Goal: Contribute content

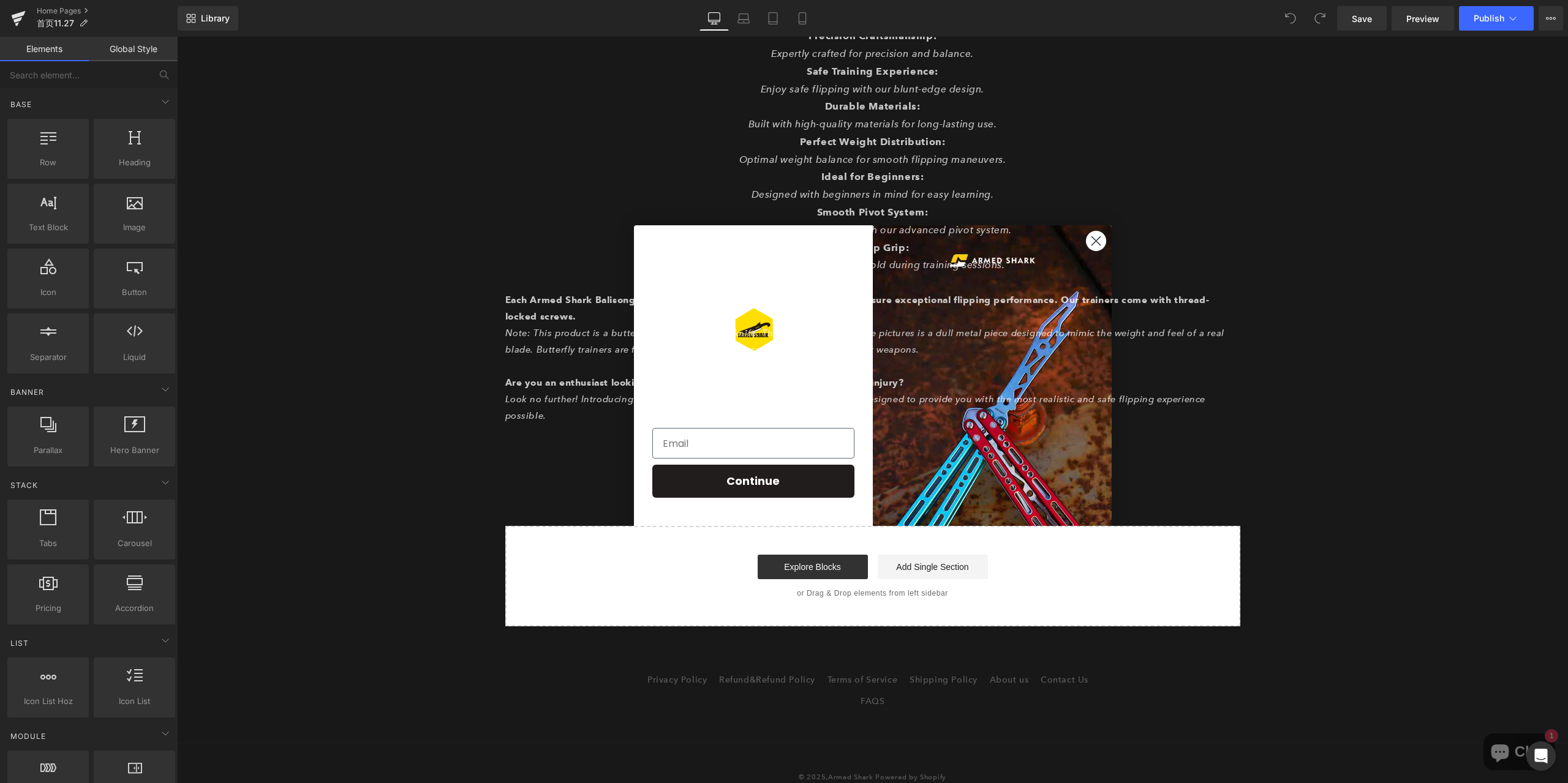
scroll to position [5323, 0]
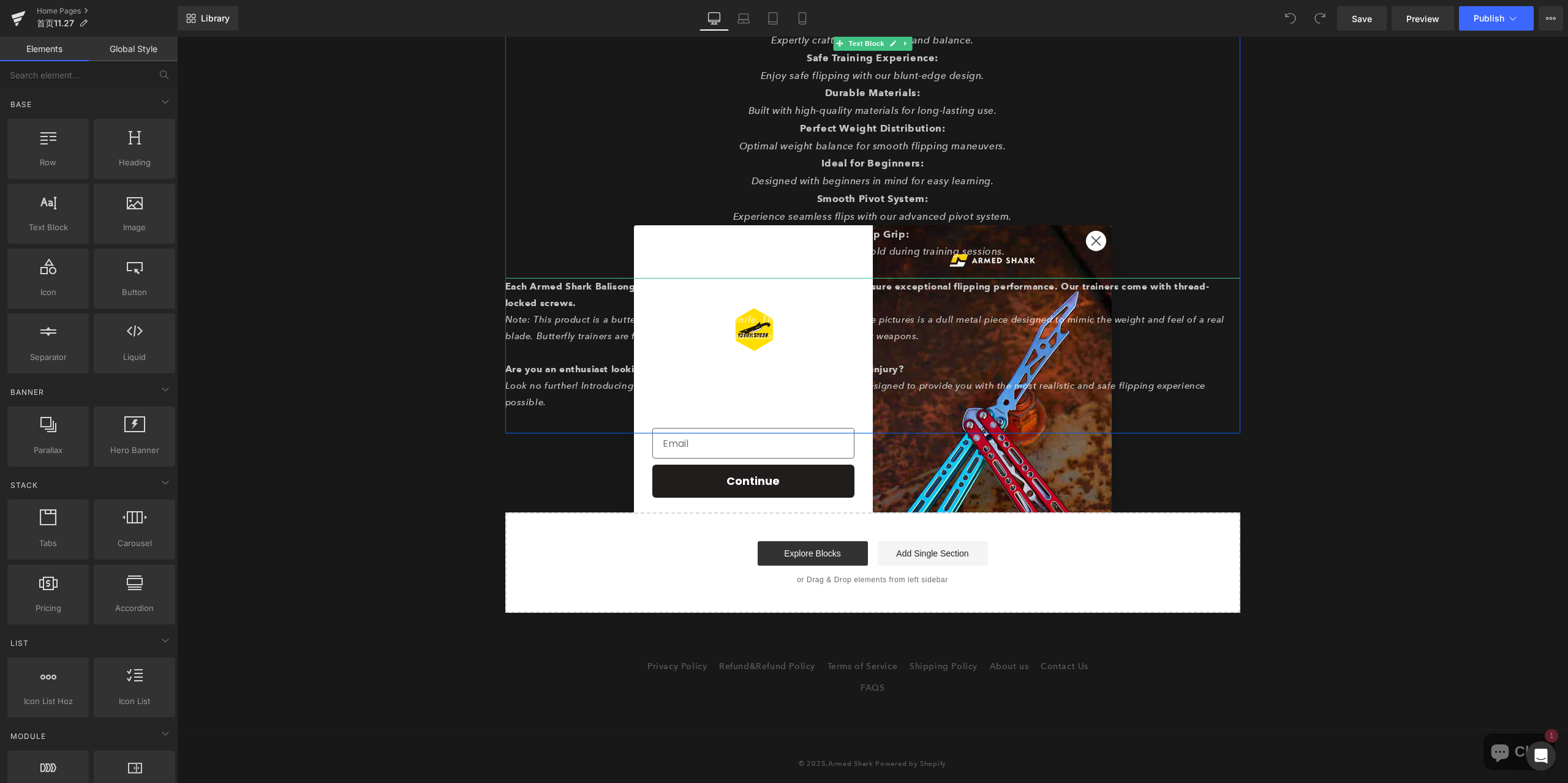
click at [1088, 240] on p "Non-Slip Grip:" at bounding box center [872, 235] width 735 height 18
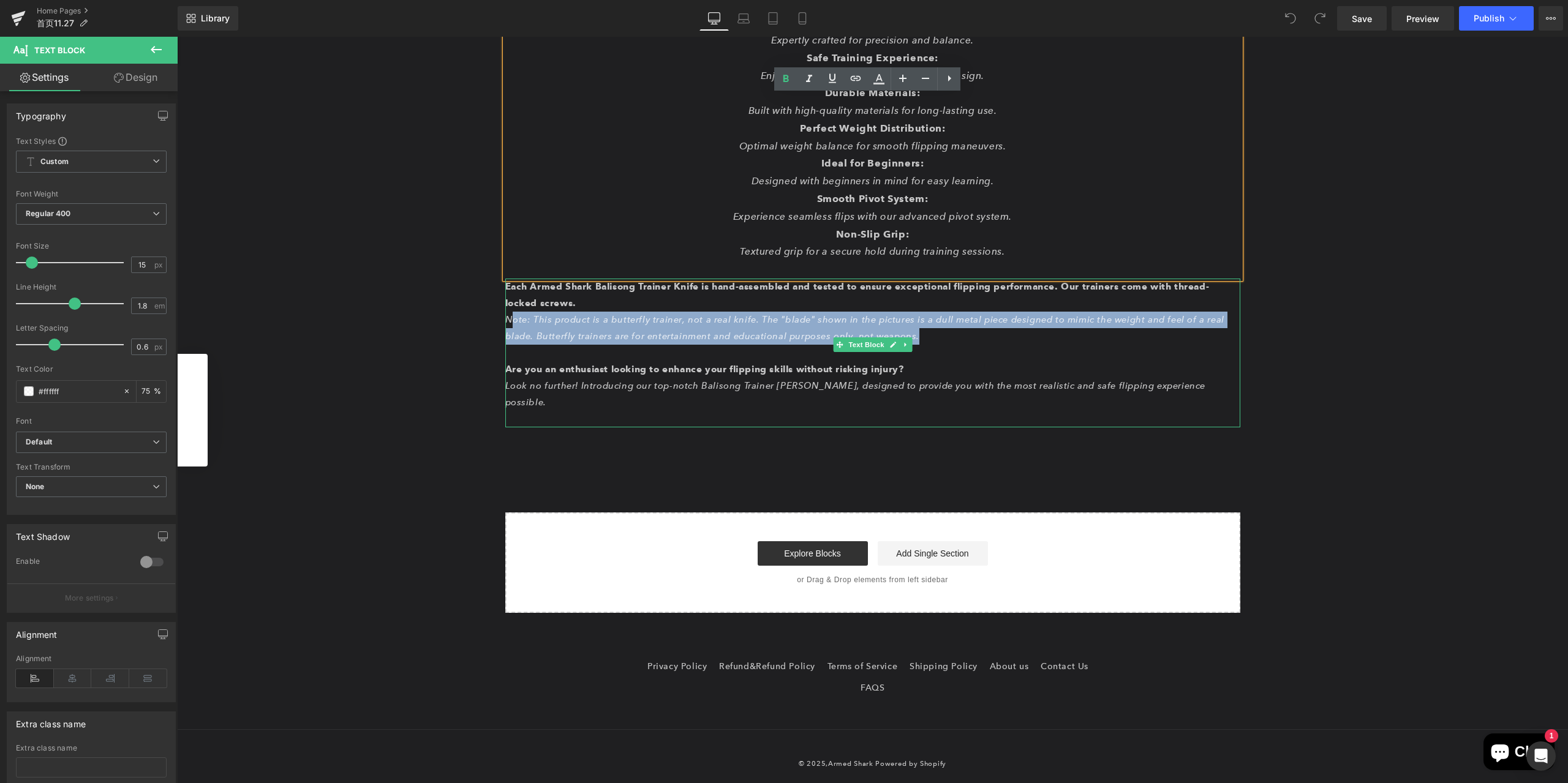
drag, startPoint x: 504, startPoint y: 322, endPoint x: 877, endPoint y: 341, distance: 373.5
click at [877, 341] on p "Note: This product is a butterfly trainer, not a real knife. The "blade" shown …" at bounding box center [872, 328] width 735 height 33
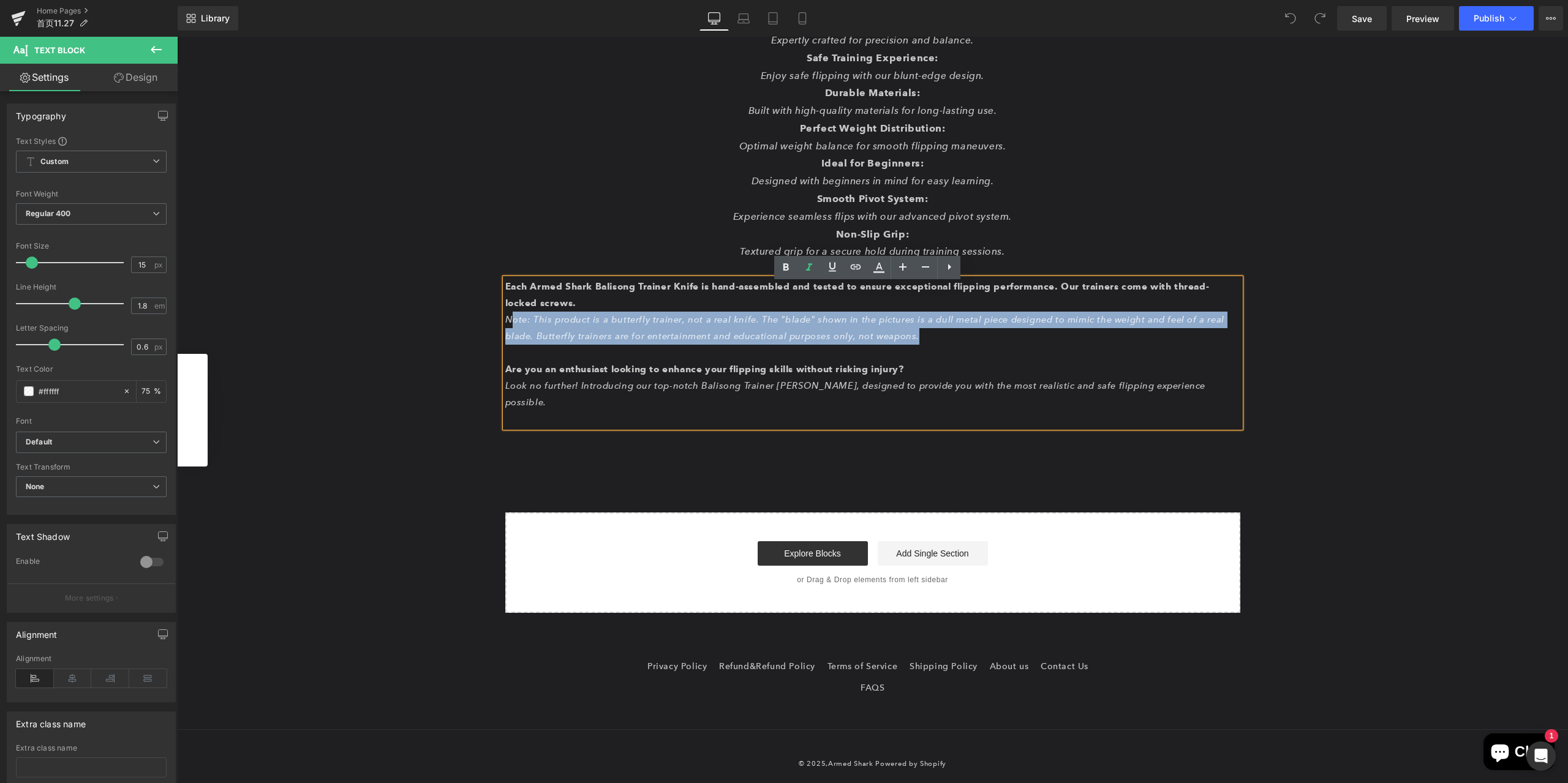
click at [602, 335] on p "Note: This product is a butterfly trainer, not a real knife. The "blade" shown …" at bounding box center [872, 328] width 735 height 33
drag, startPoint x: 501, startPoint y: 323, endPoint x: 879, endPoint y: 338, distance: 378.3
click at [879, 338] on p "Note: This product is a butterfly trainer, not a real knife. The "blade" shown …" at bounding box center [872, 328] width 735 height 33
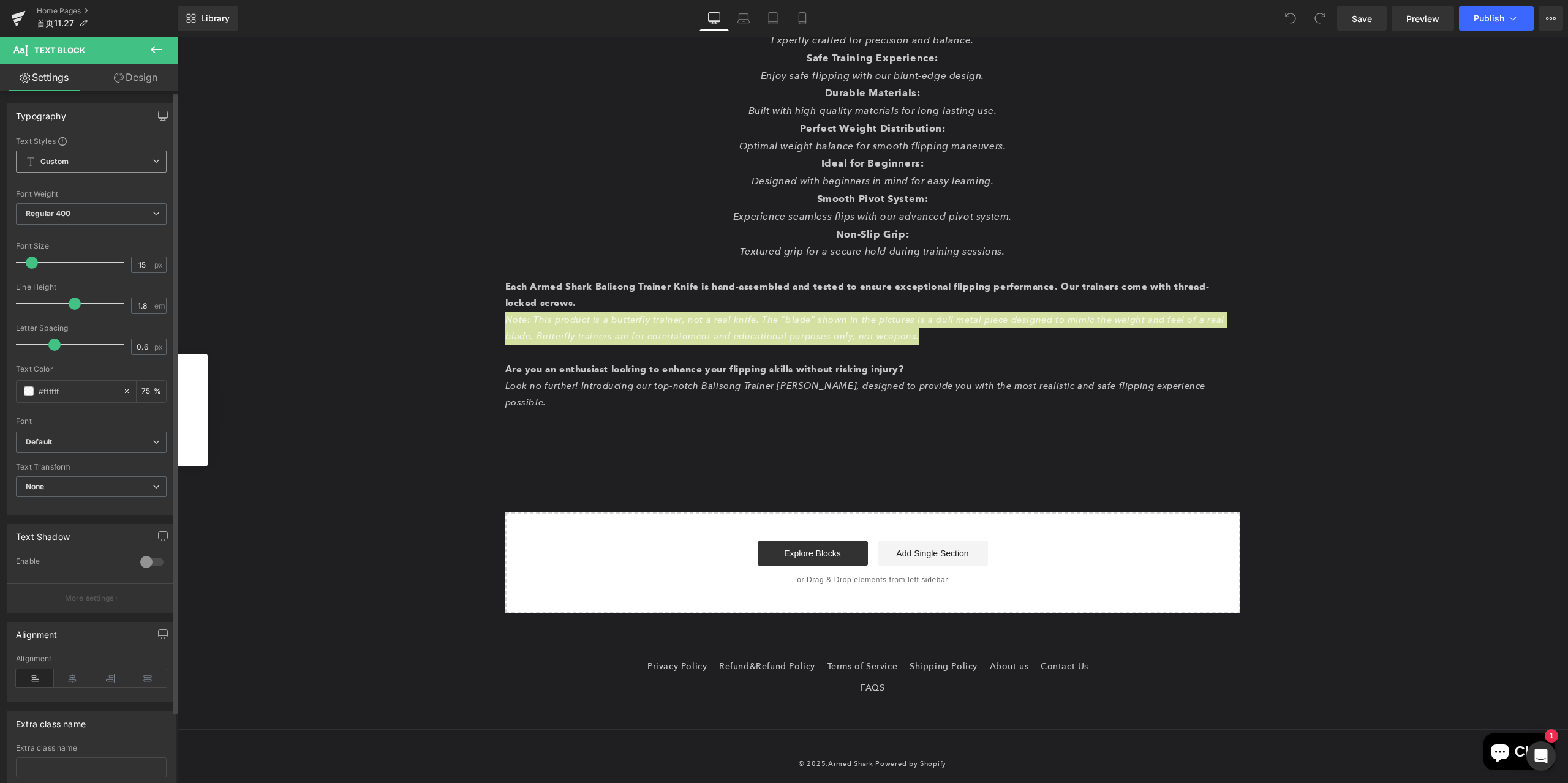
click at [153, 165] on span "Custom Setup Global Style" at bounding box center [90, 161] width 150 height 22
click at [153, 165] on span "Custom Setup Global Style" at bounding box center [88, 161] width 146 height 22
click at [26, 390] on span at bounding box center [28, 391] width 10 height 10
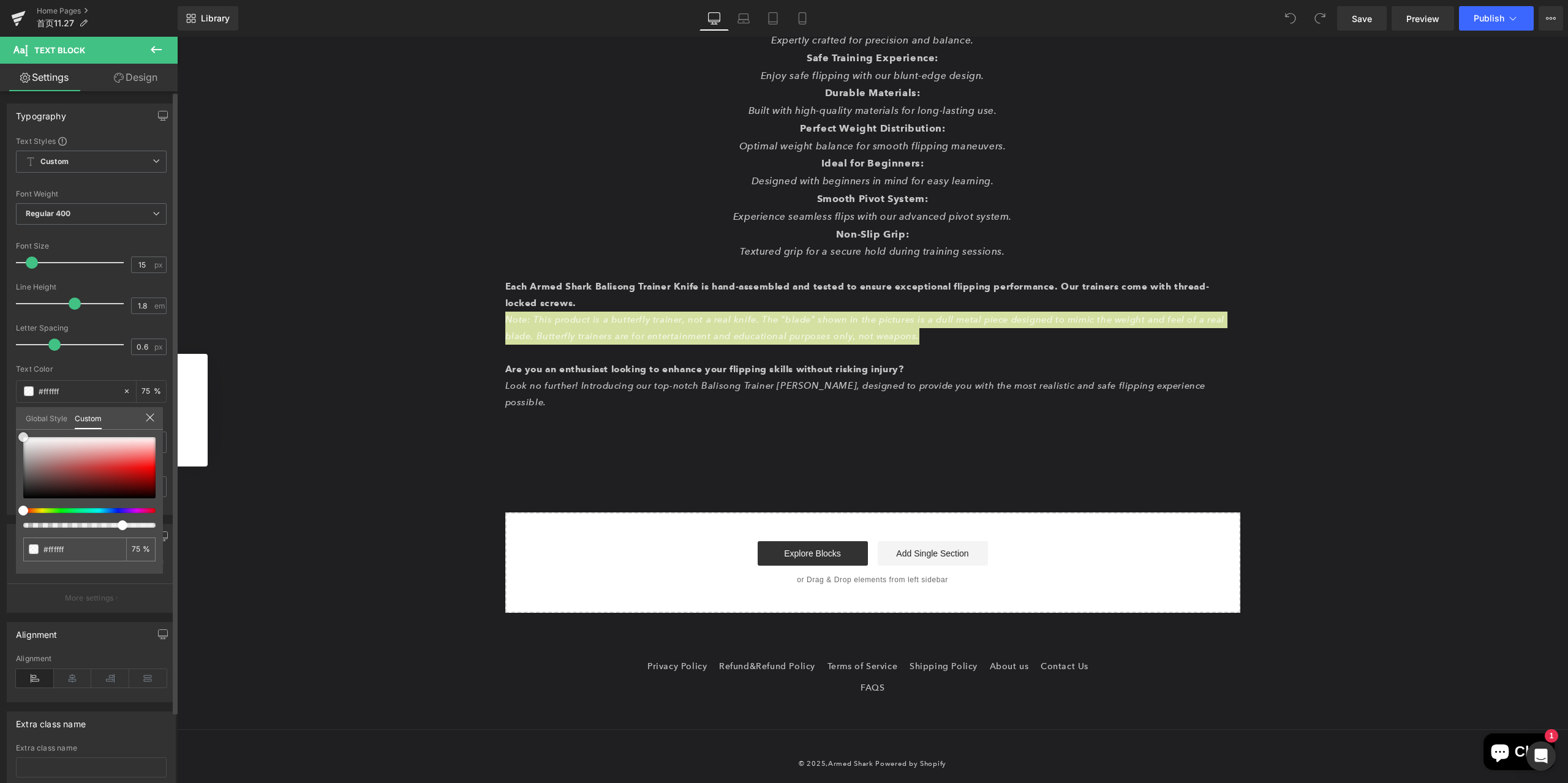
click at [107, 464] on div at bounding box center [89, 467] width 132 height 61
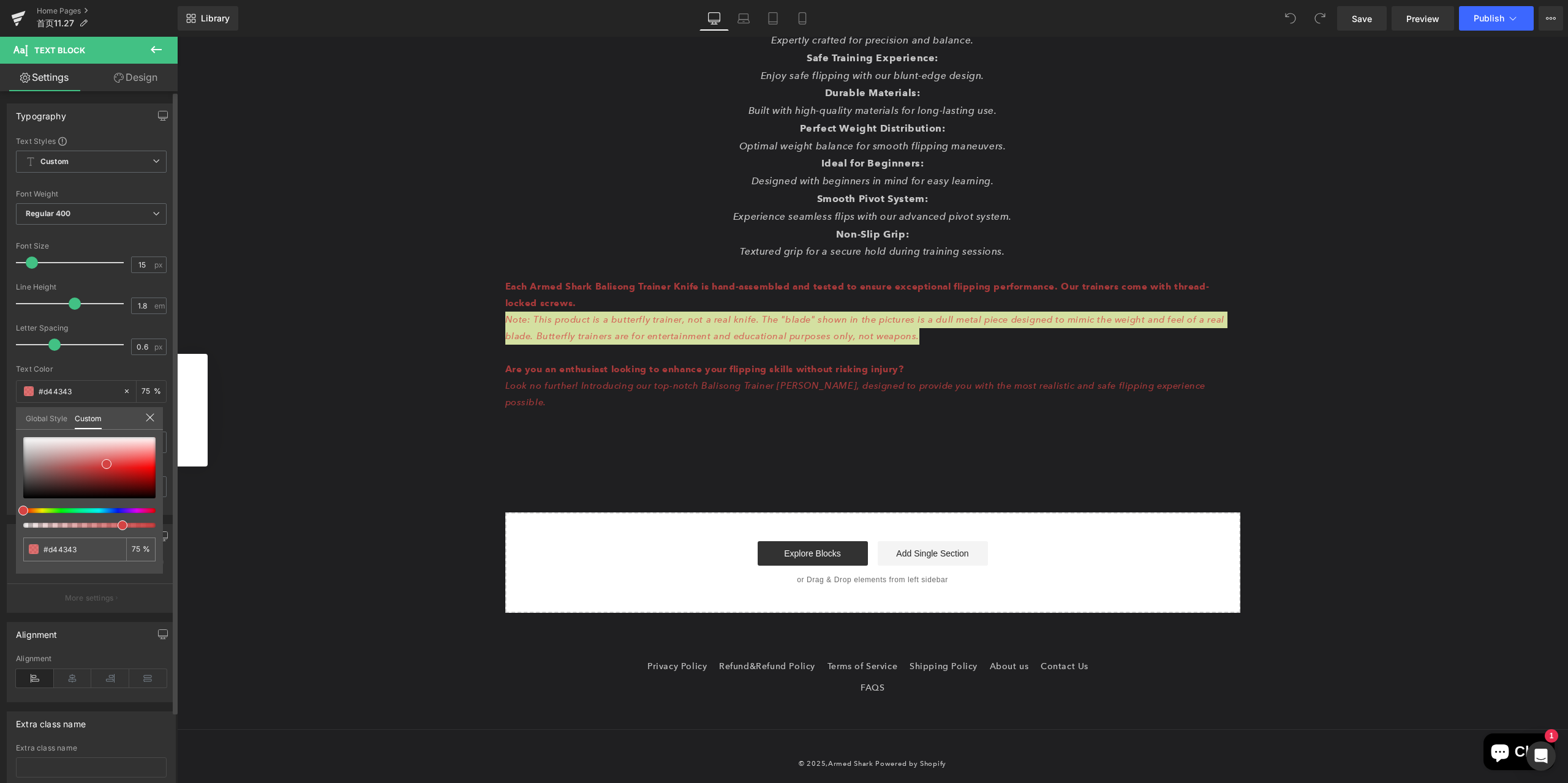
click at [152, 418] on icon at bounding box center [149, 417] width 10 height 10
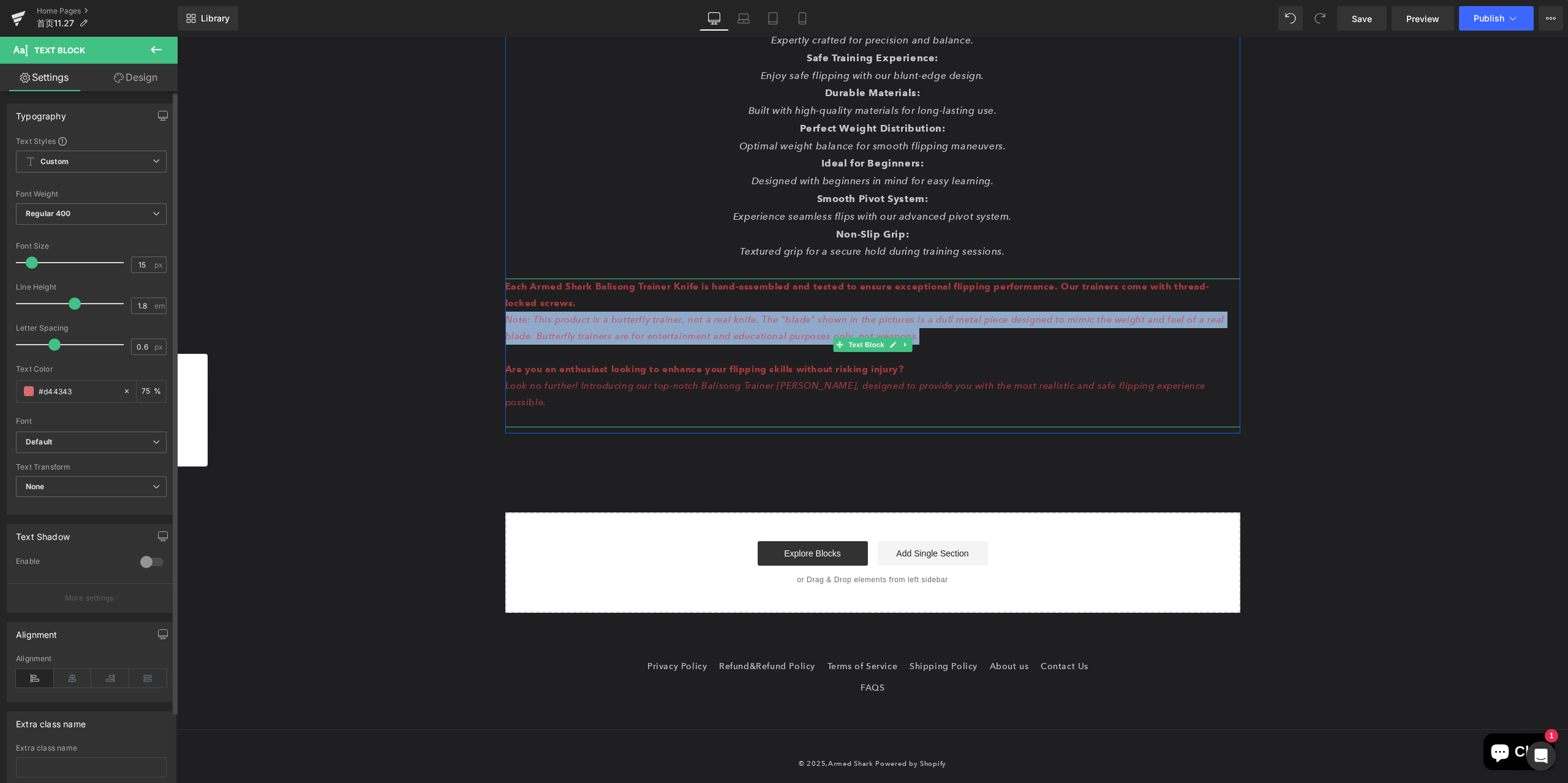
click at [959, 342] on p "Note: This product is a butterfly trainer, not a real knife. The "blade" shown …" at bounding box center [872, 328] width 735 height 33
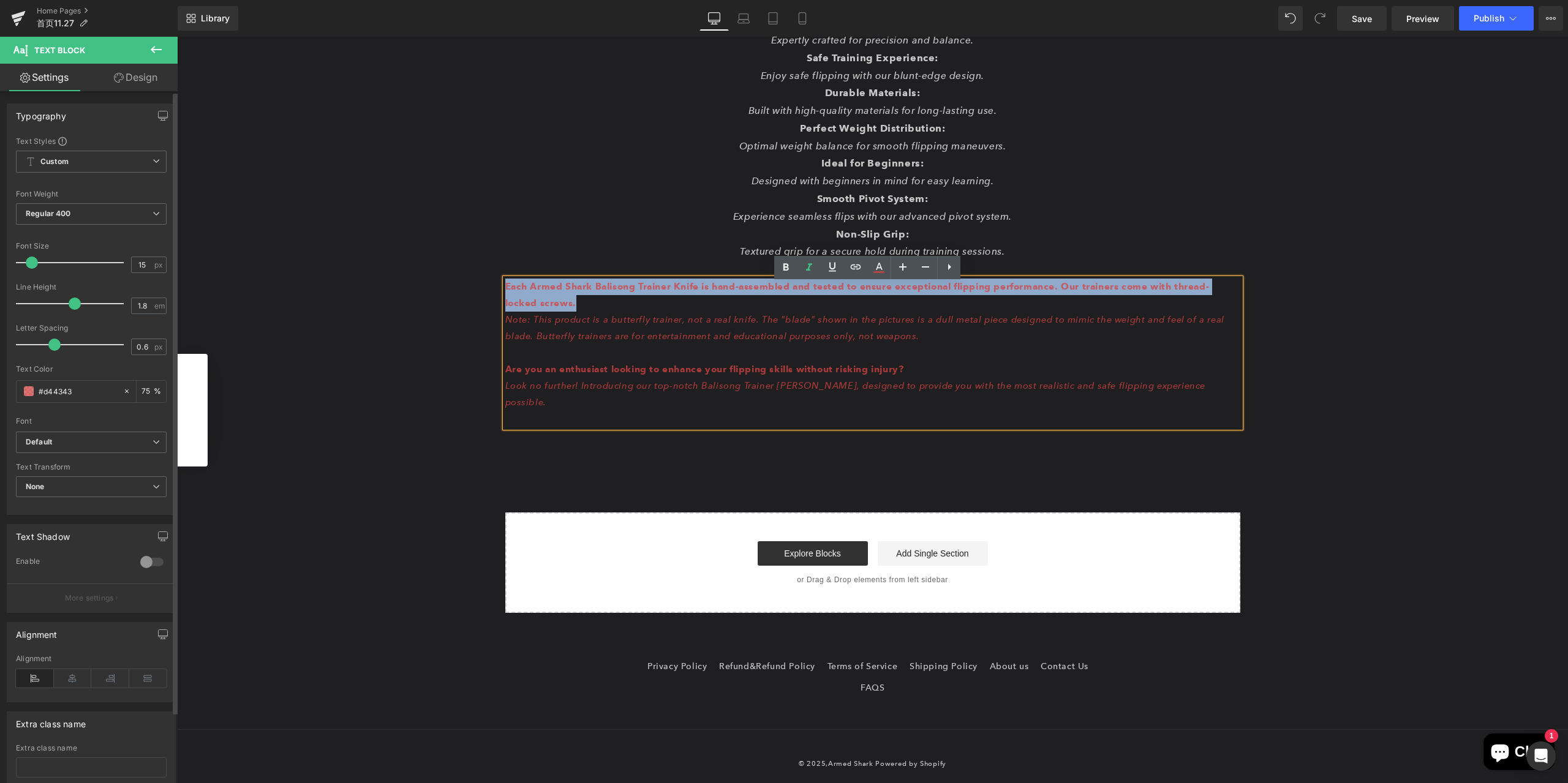
drag, startPoint x: 579, startPoint y: 310, endPoint x: 501, endPoint y: 296, distance: 79.2
click at [505, 296] on p "Each Armed Shark Balisong Trainer Knife is hand-assembled and tested to ensure …" at bounding box center [872, 295] width 735 height 33
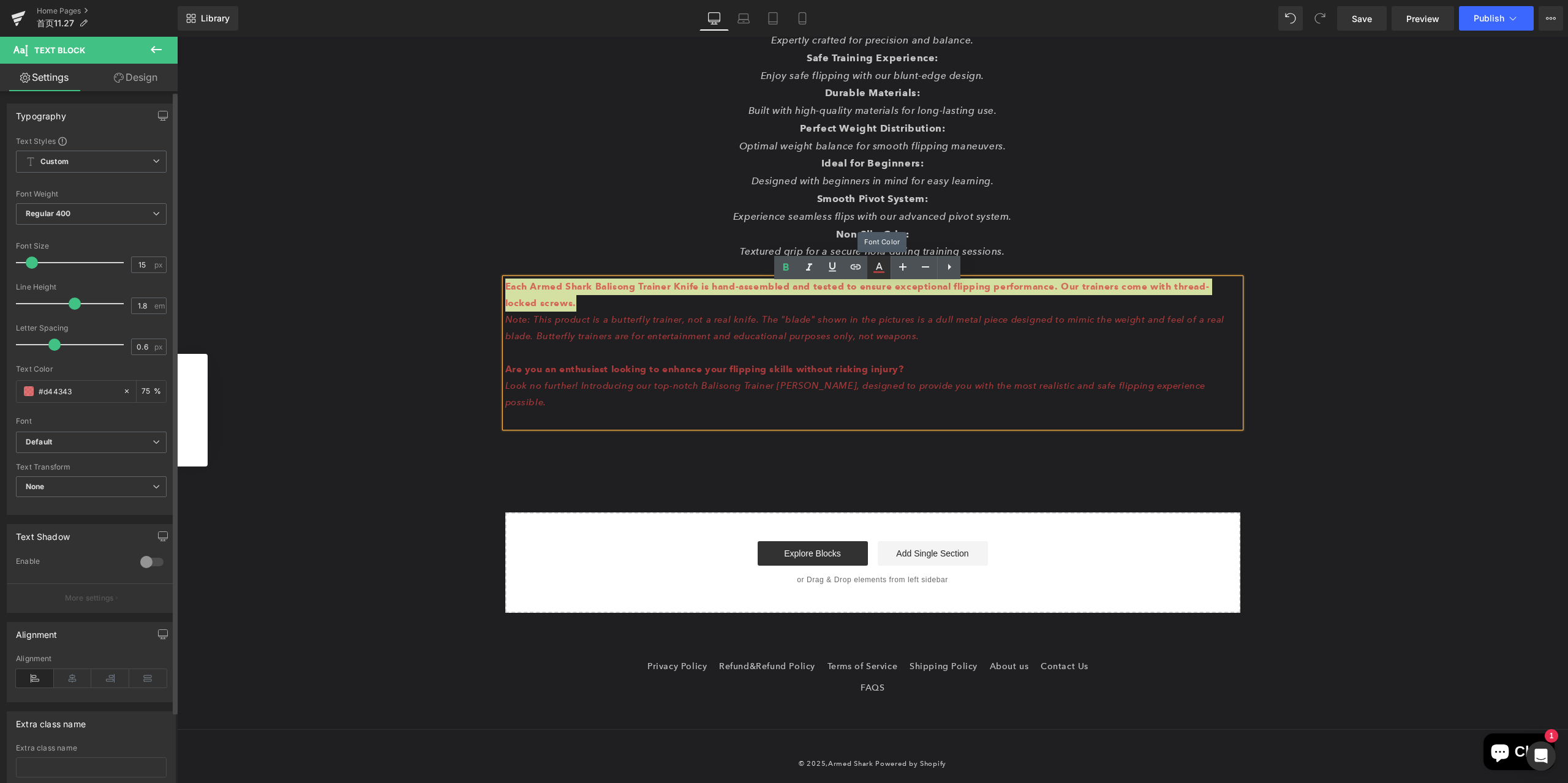
click at [875, 269] on icon at bounding box center [879, 268] width 15 height 15
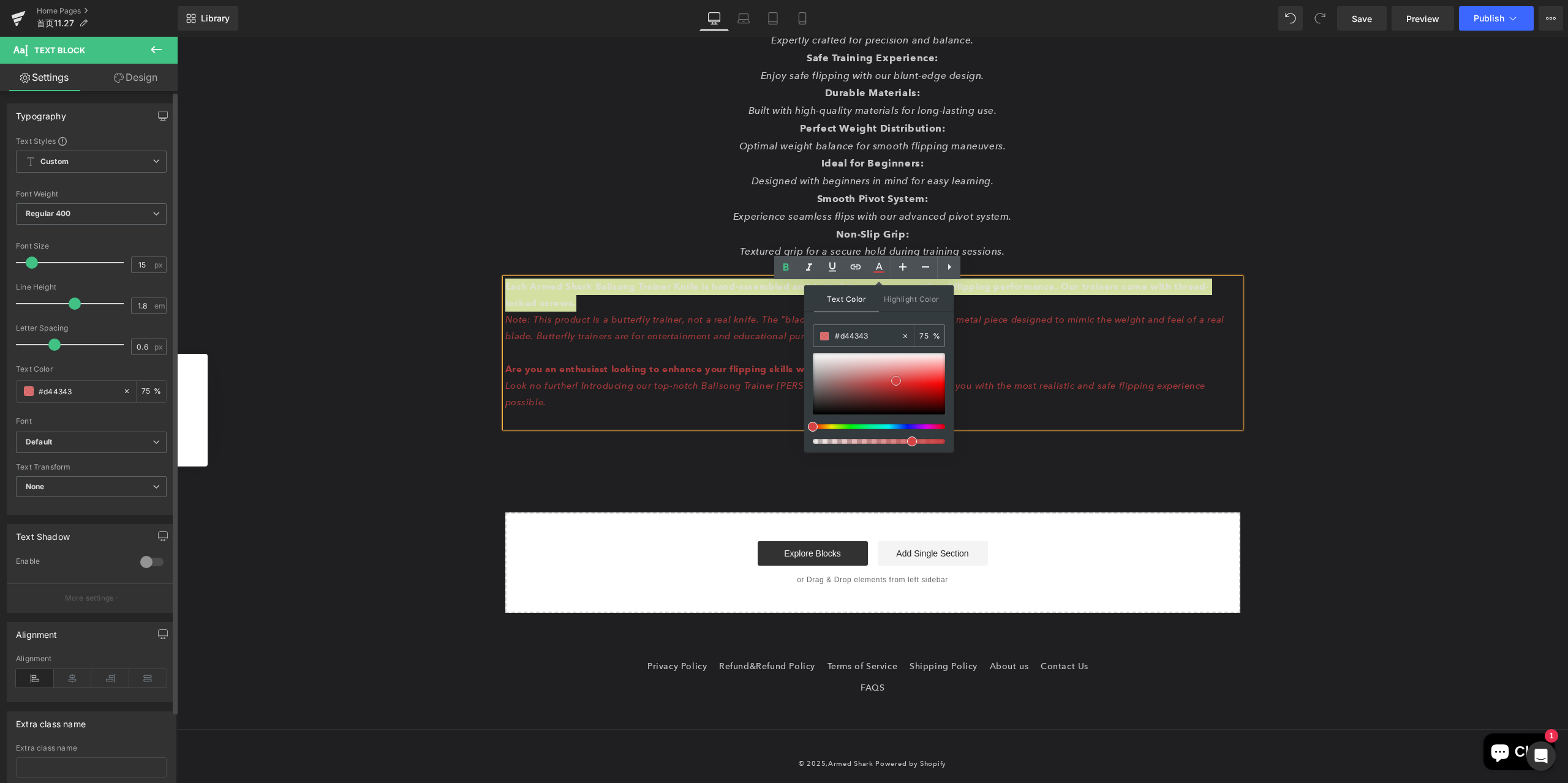
click at [820, 360] on div at bounding box center [879, 383] width 132 height 61
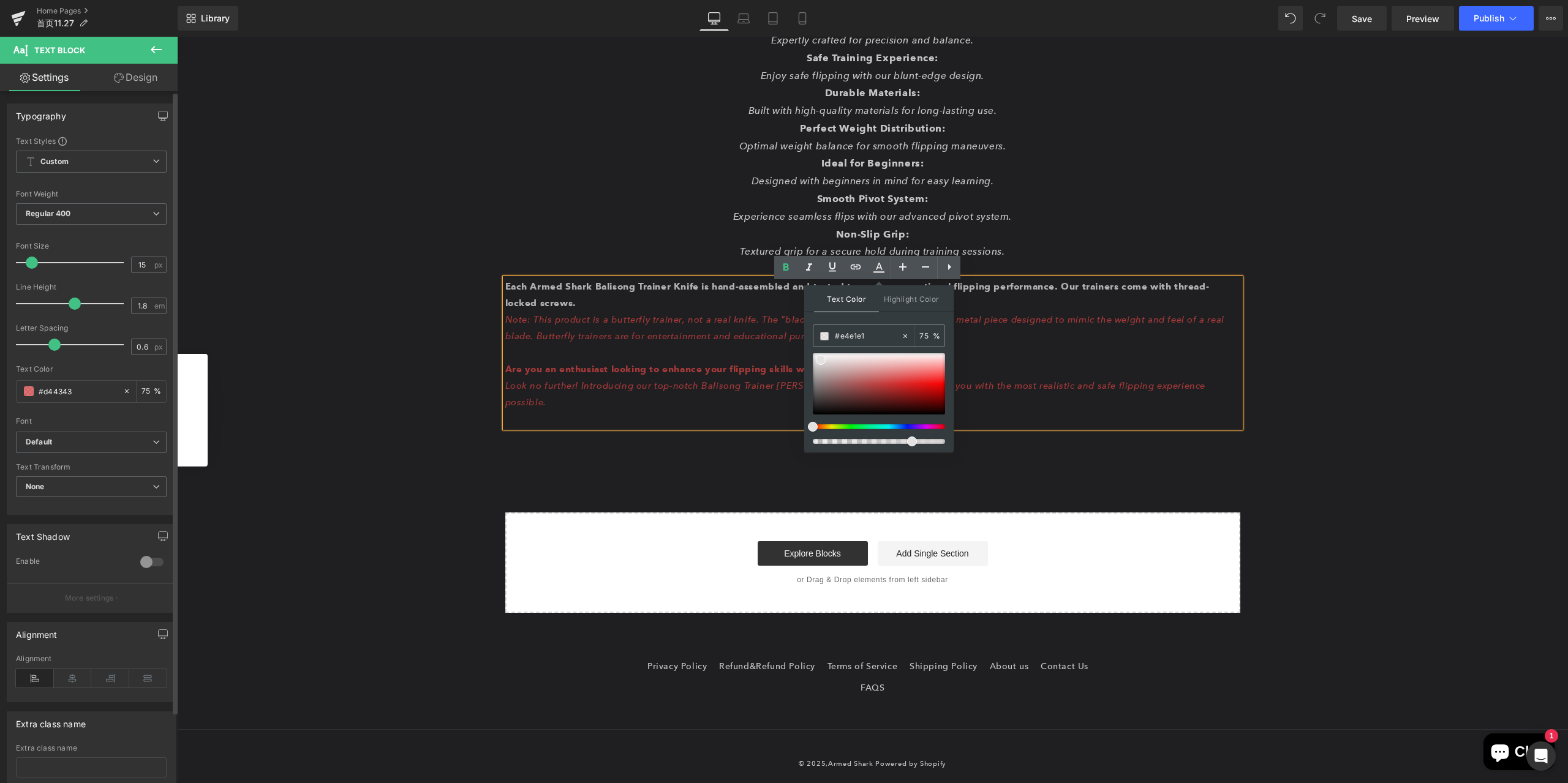
click at [1049, 390] on icon "Look no further! Introducing our top-notch Balisong Trainer [PERSON_NAME], desi…" at bounding box center [856, 394] width 701 height 27
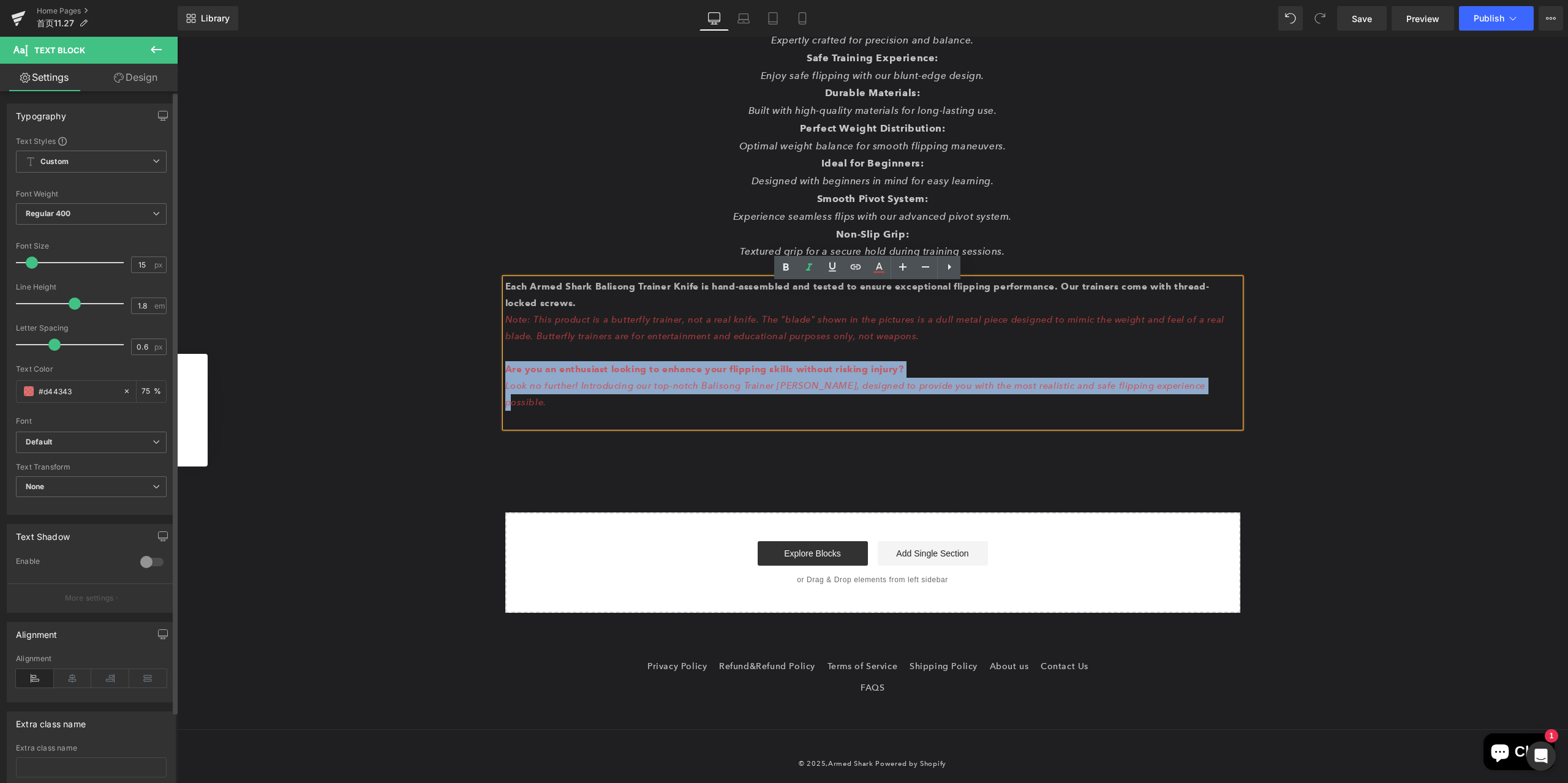
drag, startPoint x: 1173, startPoint y: 394, endPoint x: 501, endPoint y: 376, distance: 672.2
click at [505, 376] on div "Each Armed Shark Balisong Trainer Knife is hand-assembled and tested to ensure …" at bounding box center [872, 352] width 735 height 148
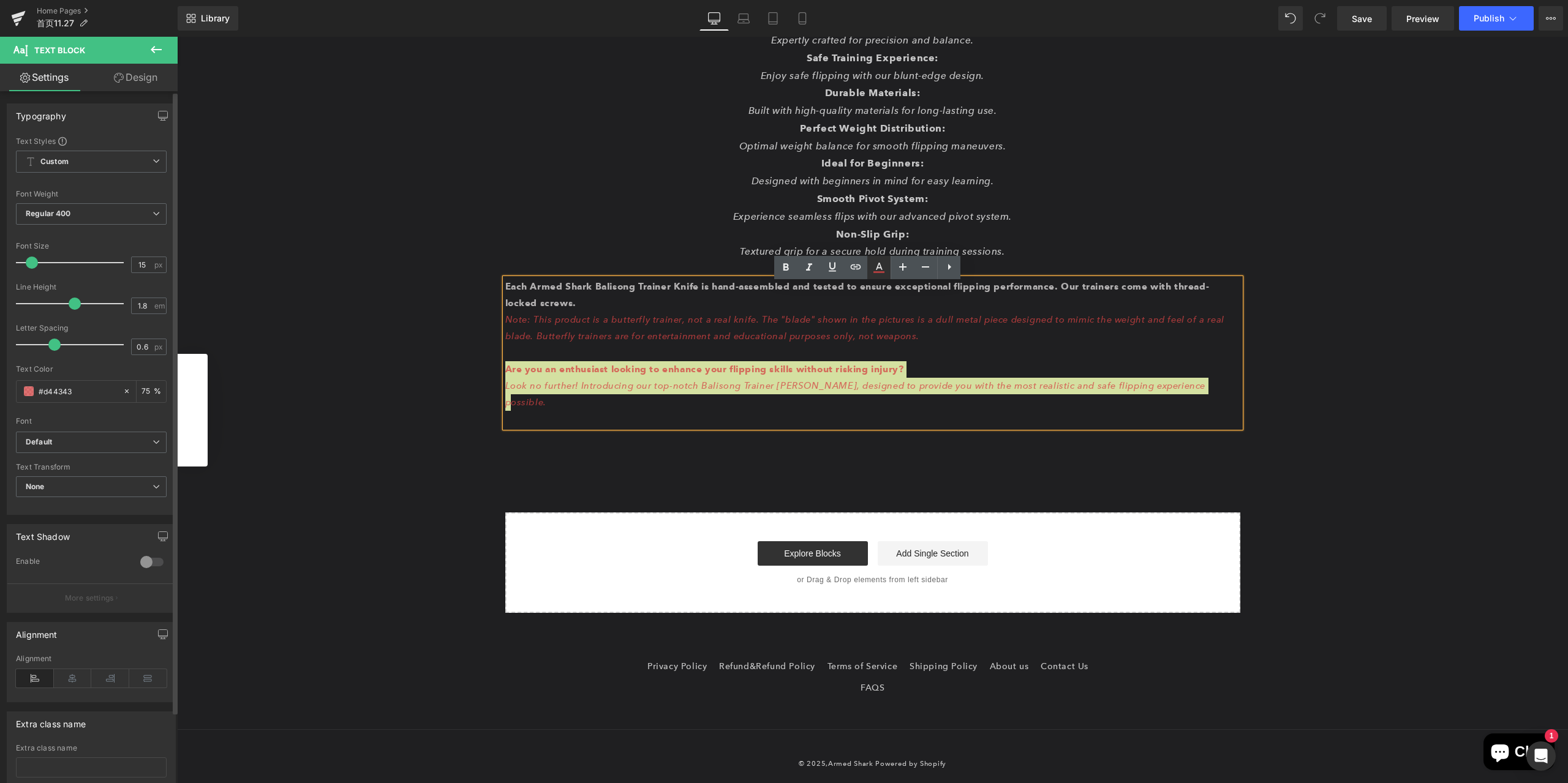
click at [876, 269] on icon at bounding box center [879, 268] width 15 height 15
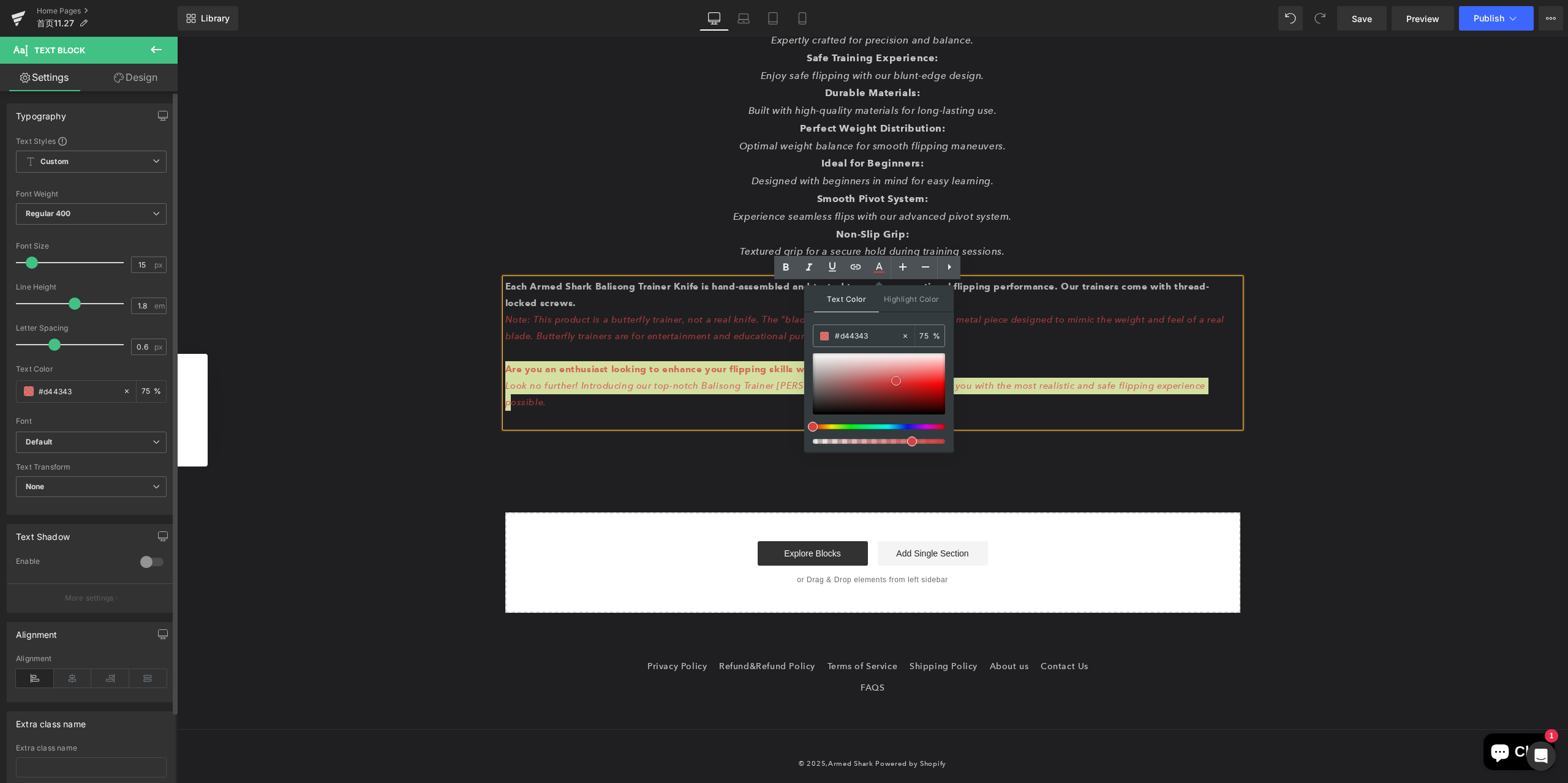
click at [820, 360] on div at bounding box center [879, 383] width 132 height 61
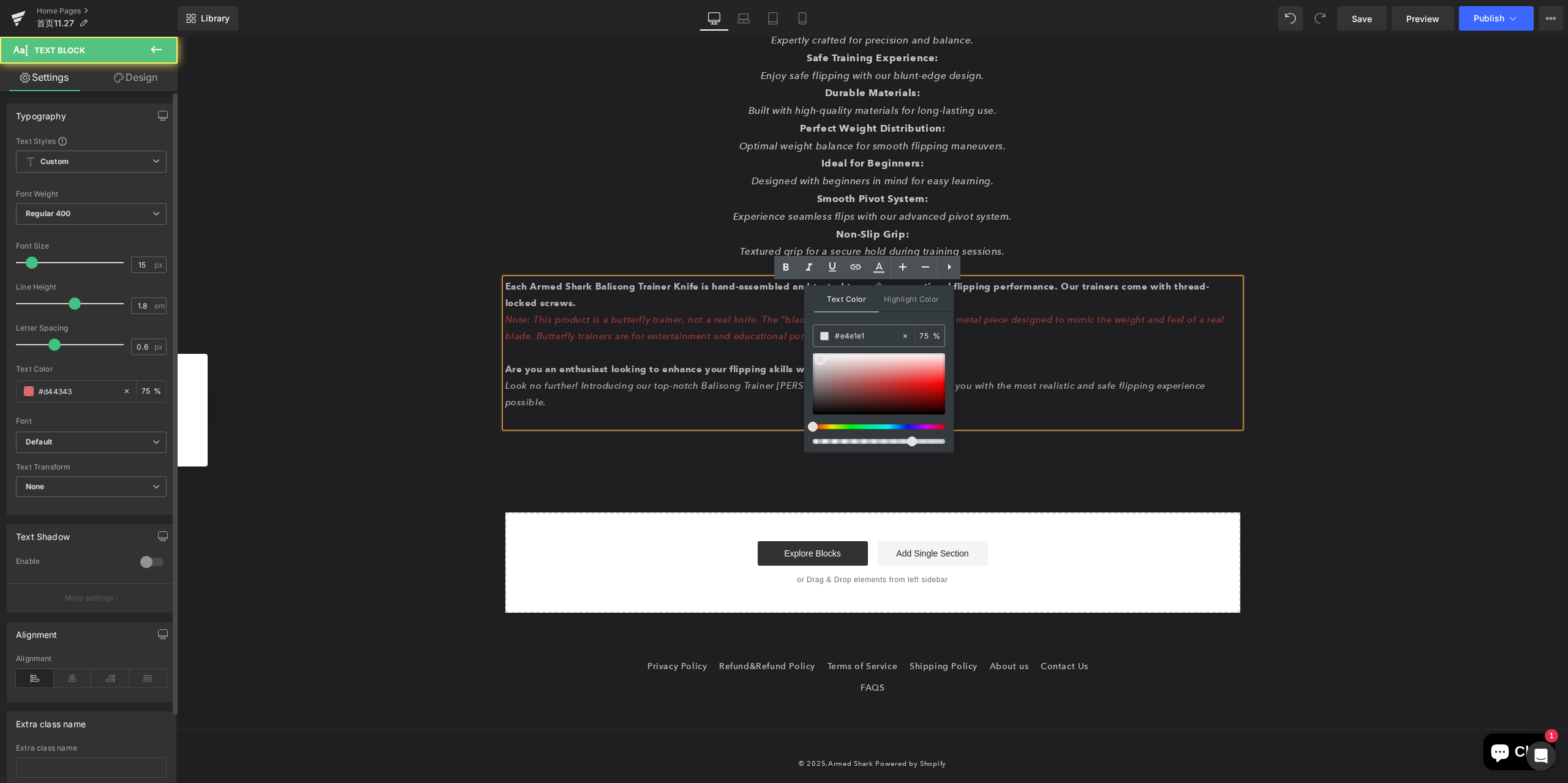
click at [1017, 345] on p "Note: This product is a butterfly trainer, not a real knife. The "blade" shown …" at bounding box center [872, 328] width 735 height 33
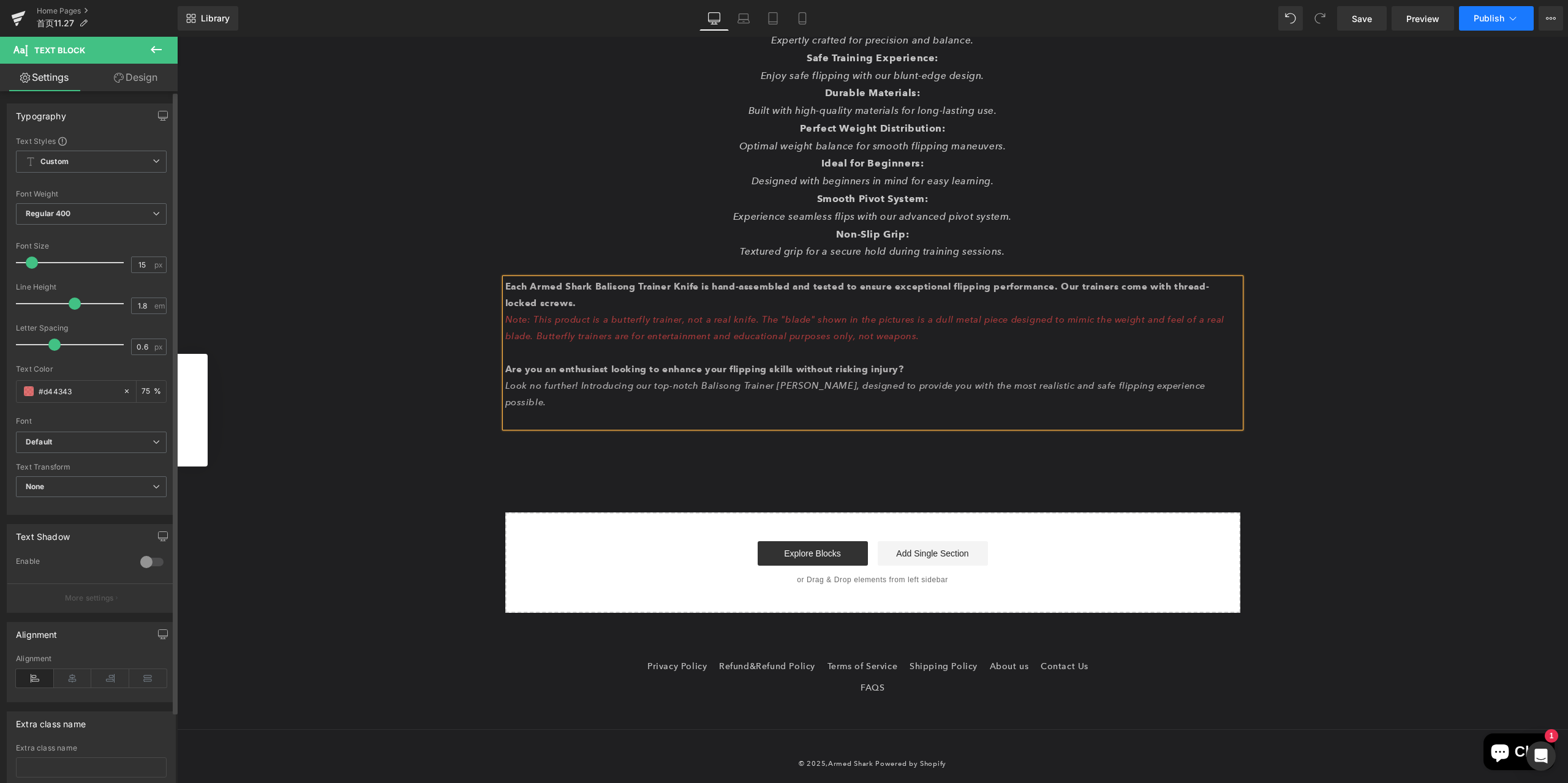
click at [1494, 27] on button "Publish" at bounding box center [1496, 18] width 75 height 25
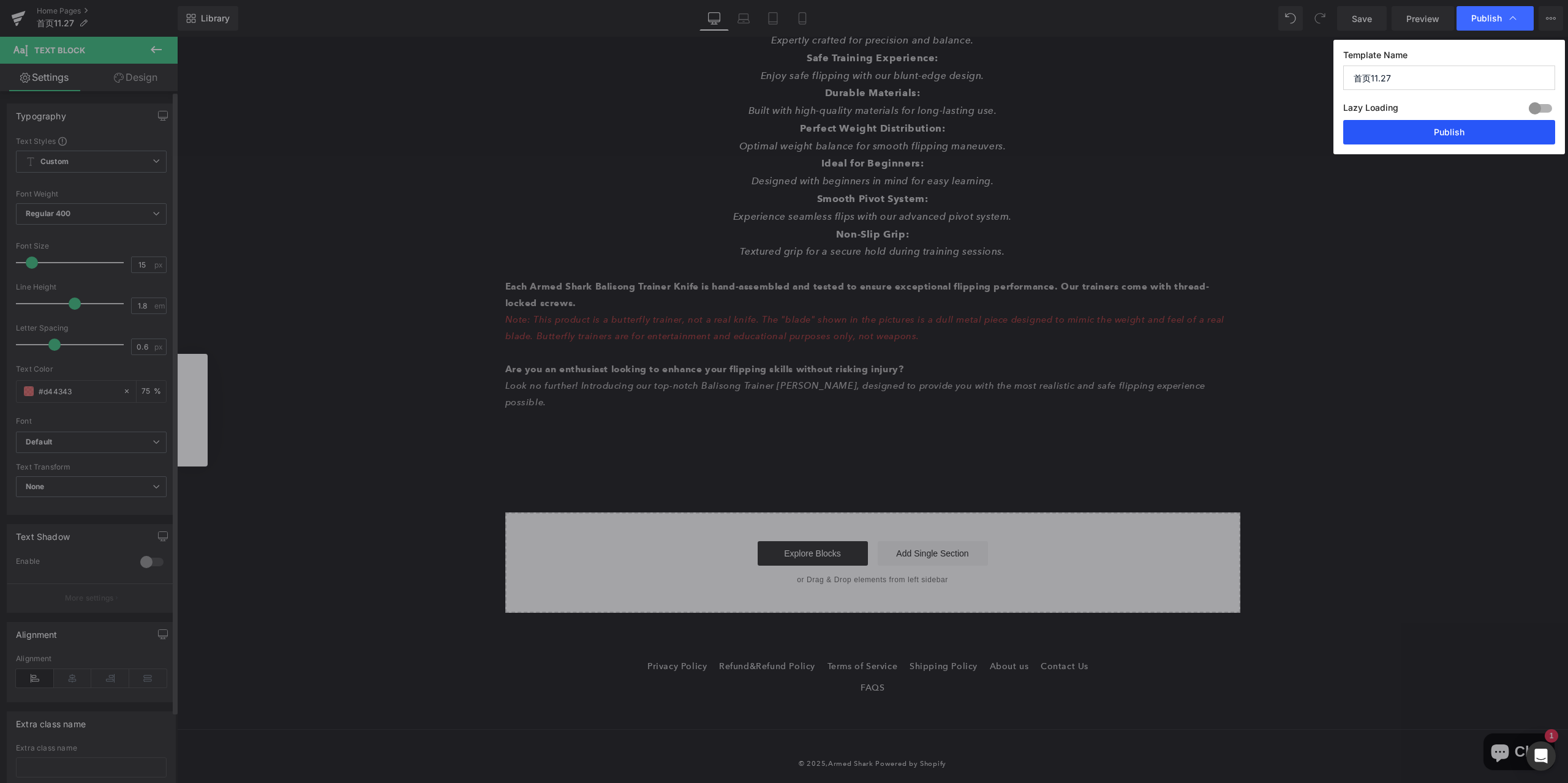
click at [1442, 134] on button "Publish" at bounding box center [1449, 132] width 212 height 25
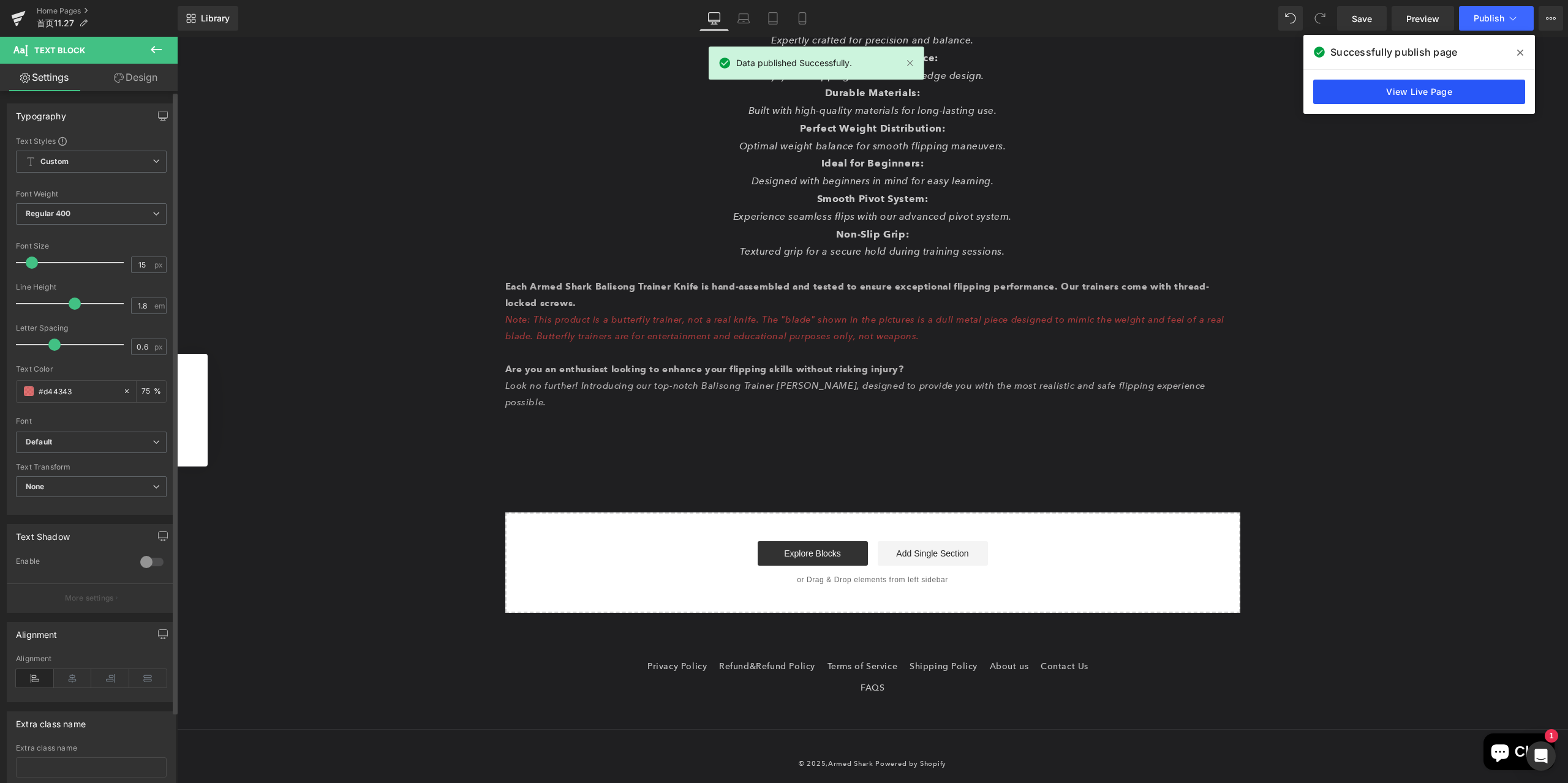
click at [1448, 91] on link "View Live Page" at bounding box center [1419, 91] width 212 height 25
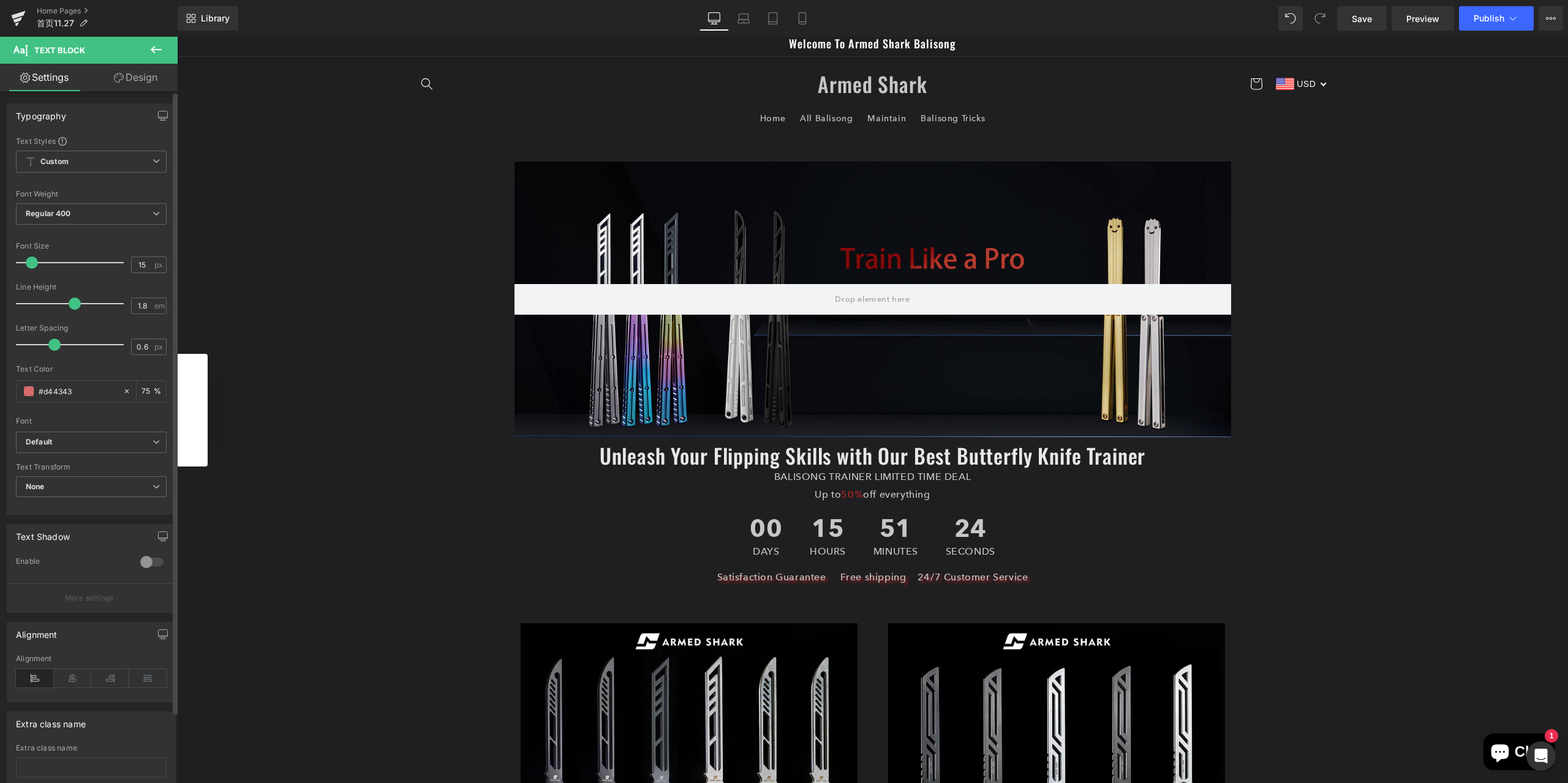
scroll to position [0, 0]
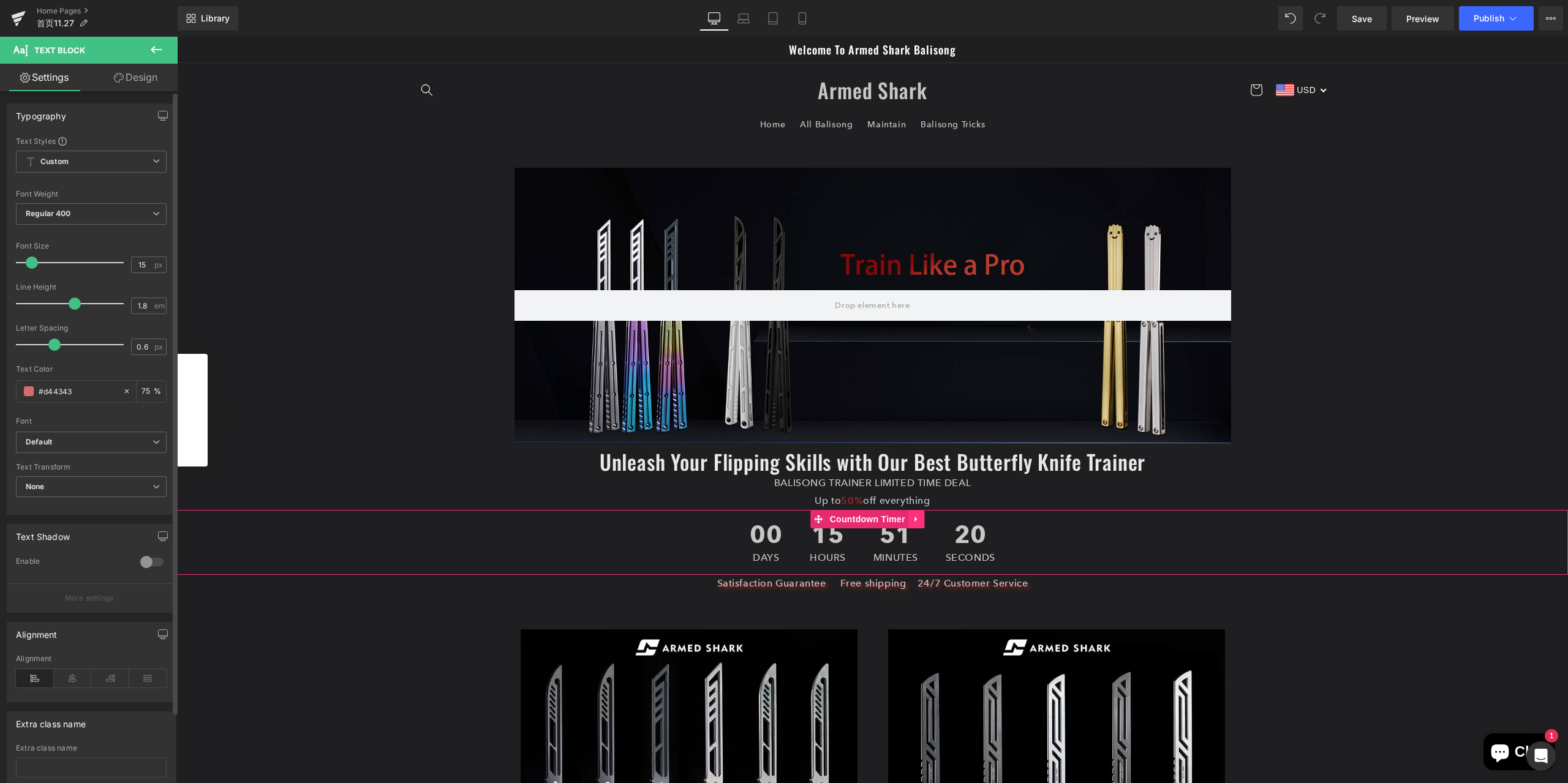
click at [918, 522] on icon at bounding box center [916, 519] width 8 height 9
click at [922, 521] on icon at bounding box center [923, 519] width 8 height 9
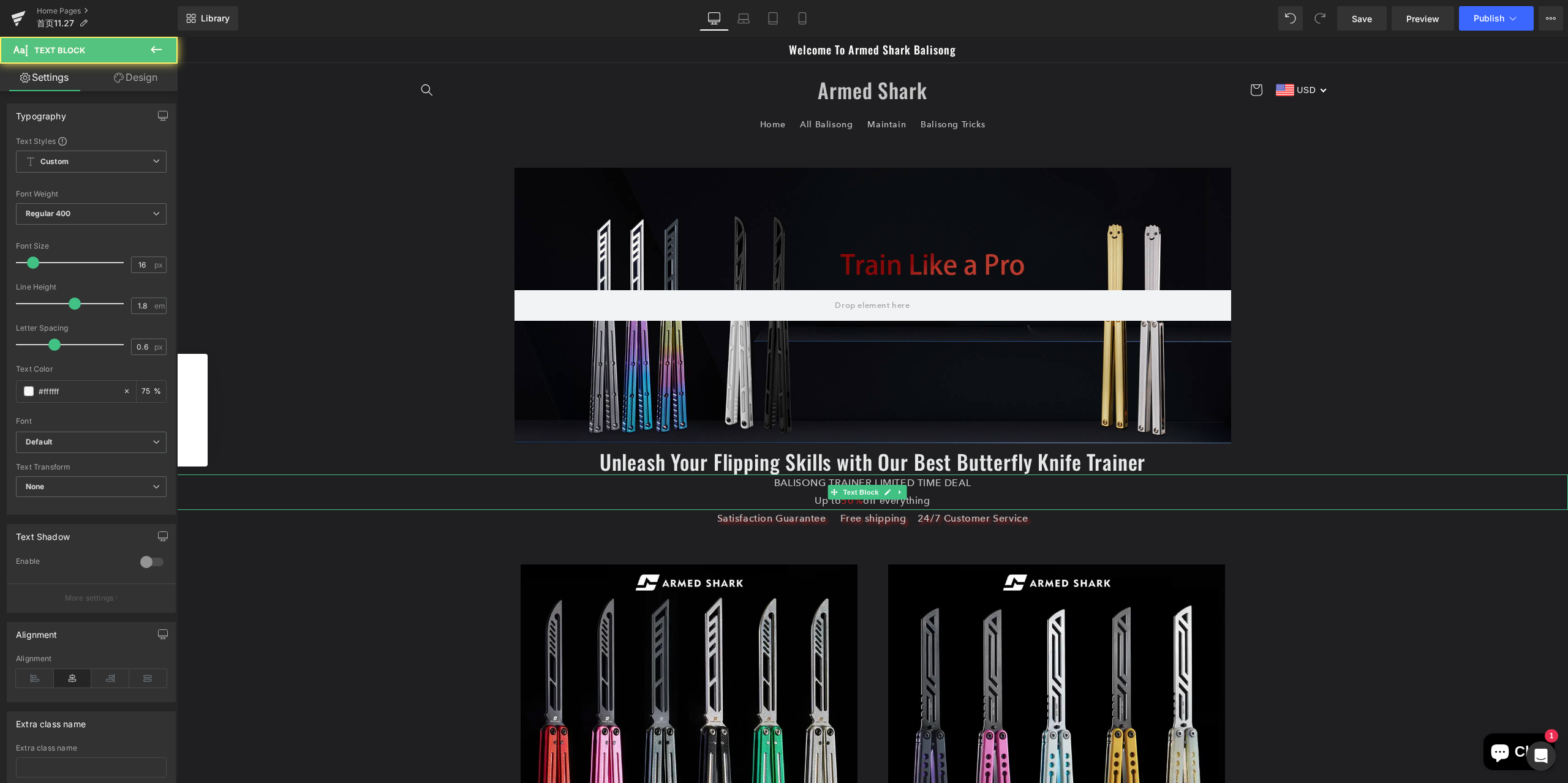
click at [935, 493] on p "Up to 50% off everything" at bounding box center [872, 502] width 1391 height 18
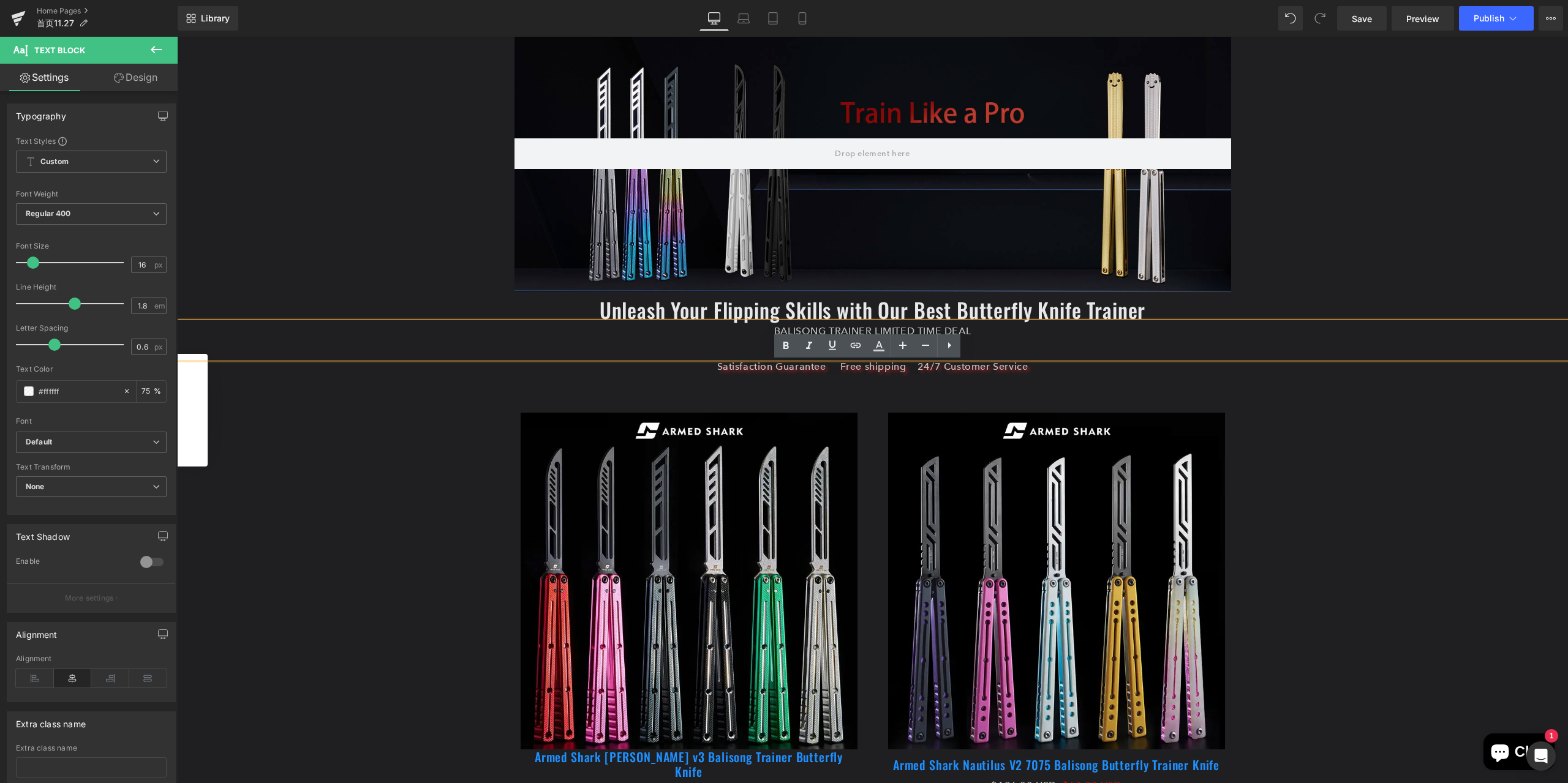
scroll to position [184, 0]
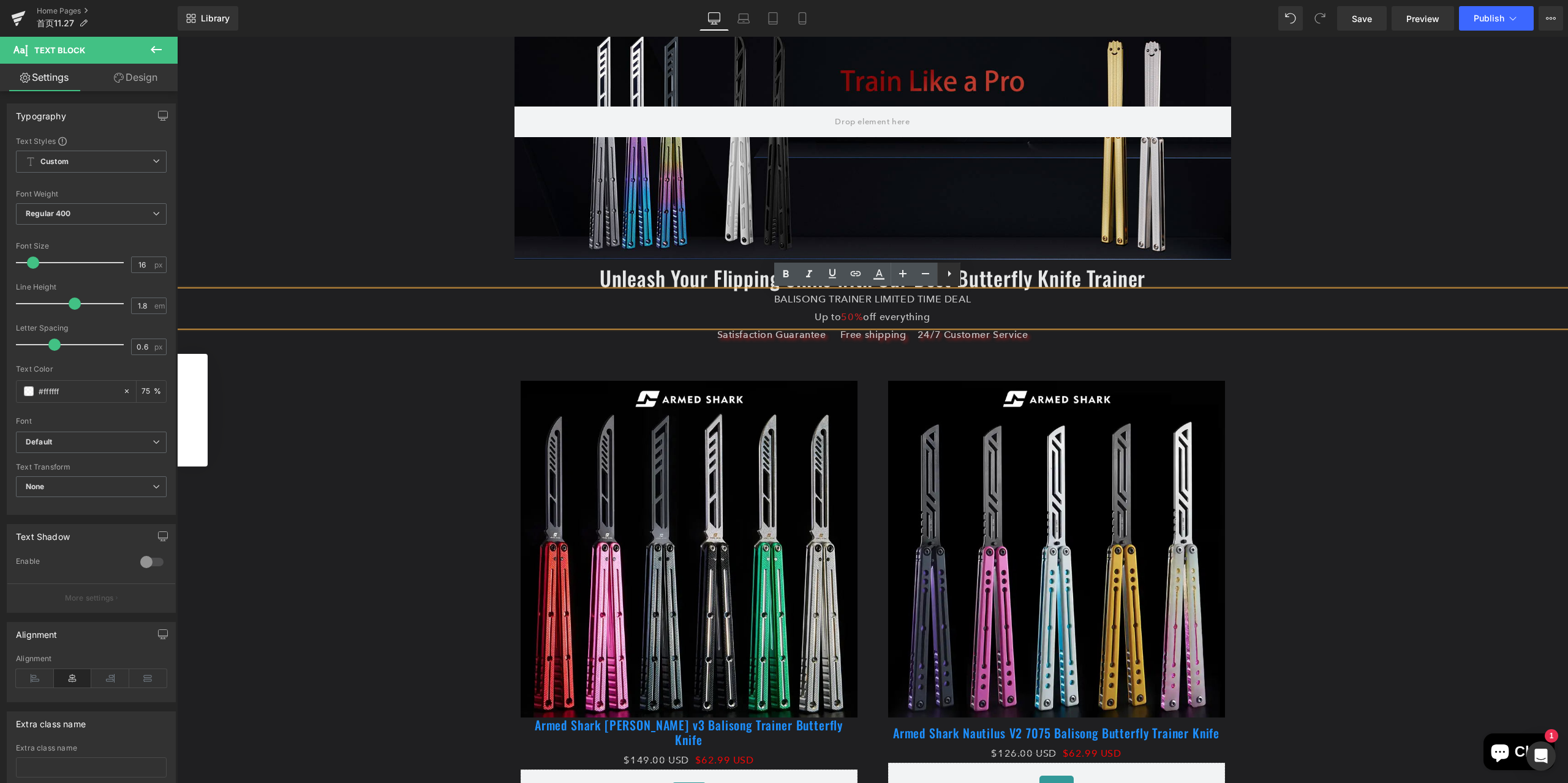
click at [948, 278] on icon at bounding box center [950, 274] width 15 height 15
click at [972, 278] on icon at bounding box center [972, 274] width 15 height 15
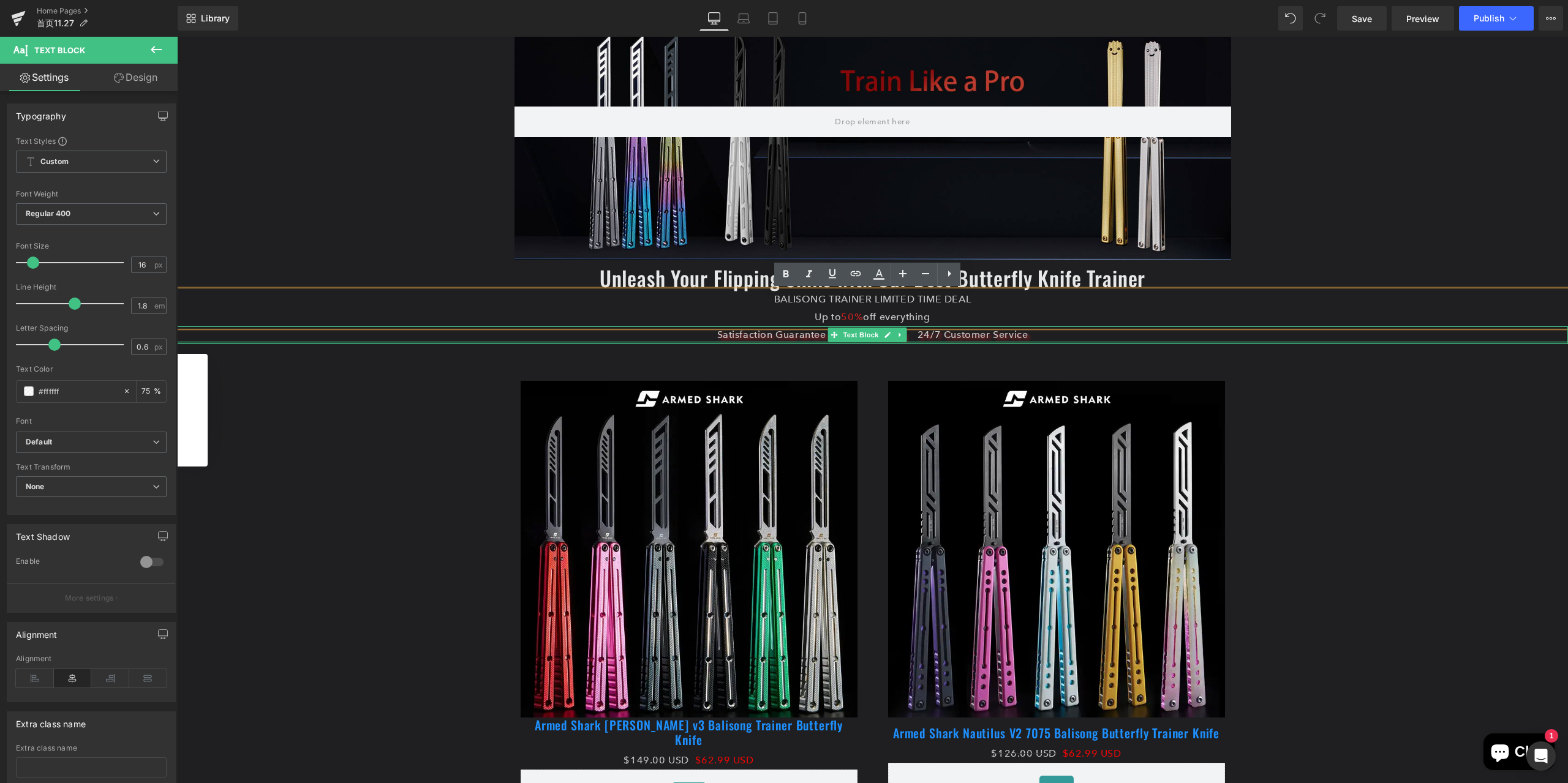
click at [982, 341] on div at bounding box center [872, 342] width 1391 height 3
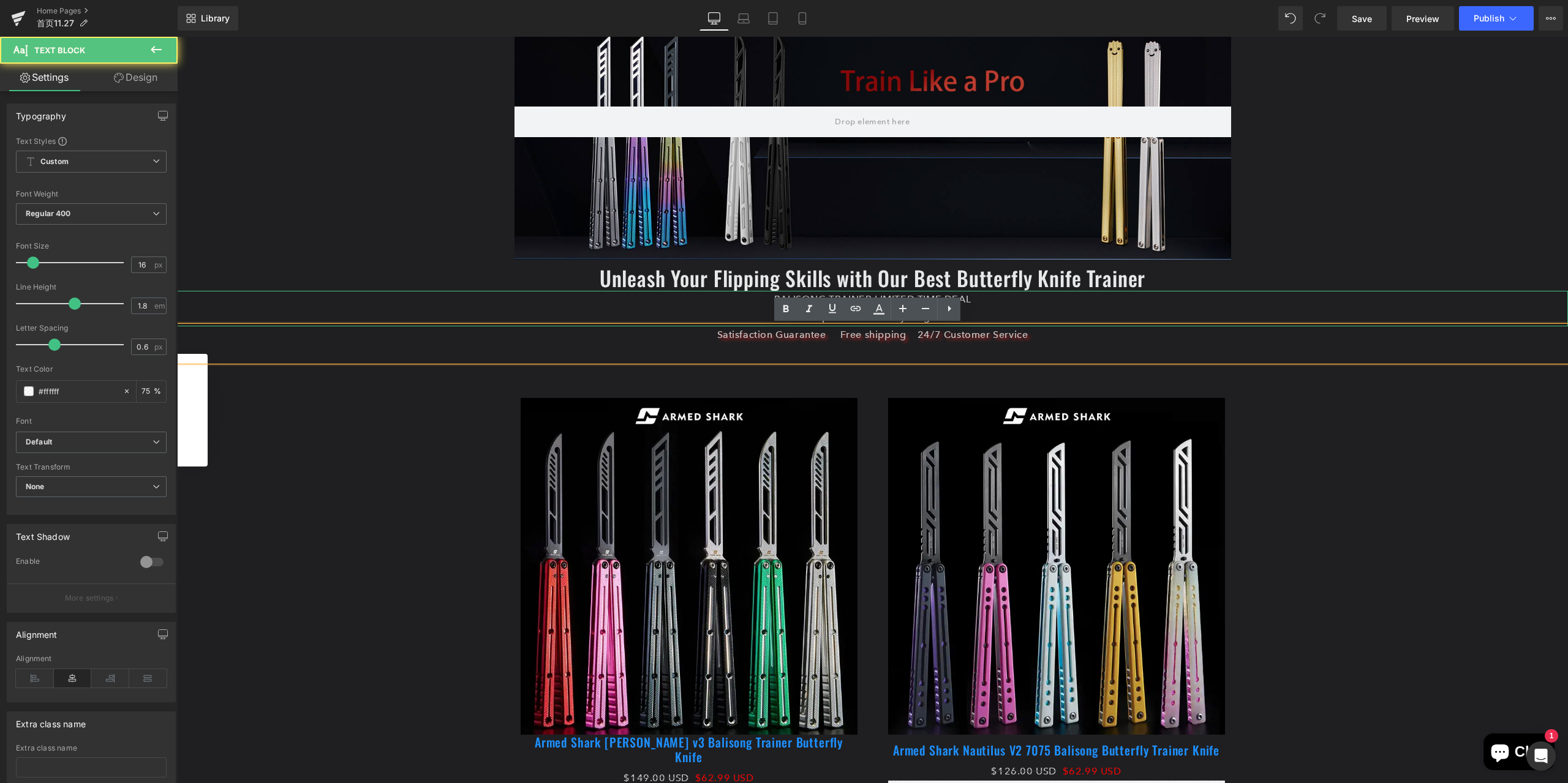
click at [987, 309] on p "Up to 50% off everything" at bounding box center [872, 318] width 1391 height 18
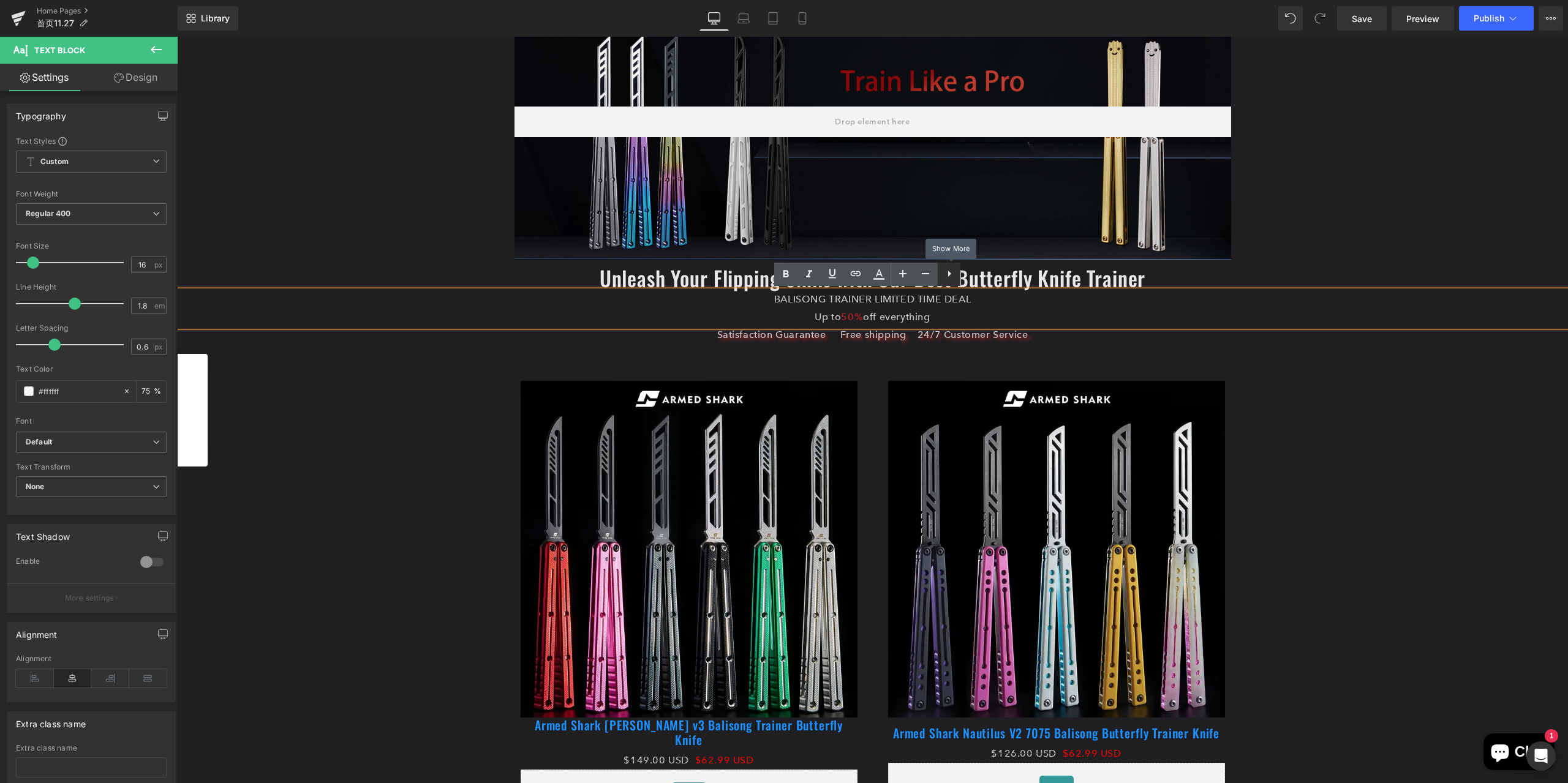
click at [952, 276] on icon at bounding box center [950, 274] width 15 height 15
click at [953, 278] on icon at bounding box center [949, 274] width 15 height 15
click at [970, 278] on icon at bounding box center [972, 274] width 15 height 15
click at [986, 319] on li "Up to 50% off everything" at bounding box center [872, 318] width 1391 height 18
drag, startPoint x: 986, startPoint y: 319, endPoint x: 712, endPoint y: 293, distance: 275.2
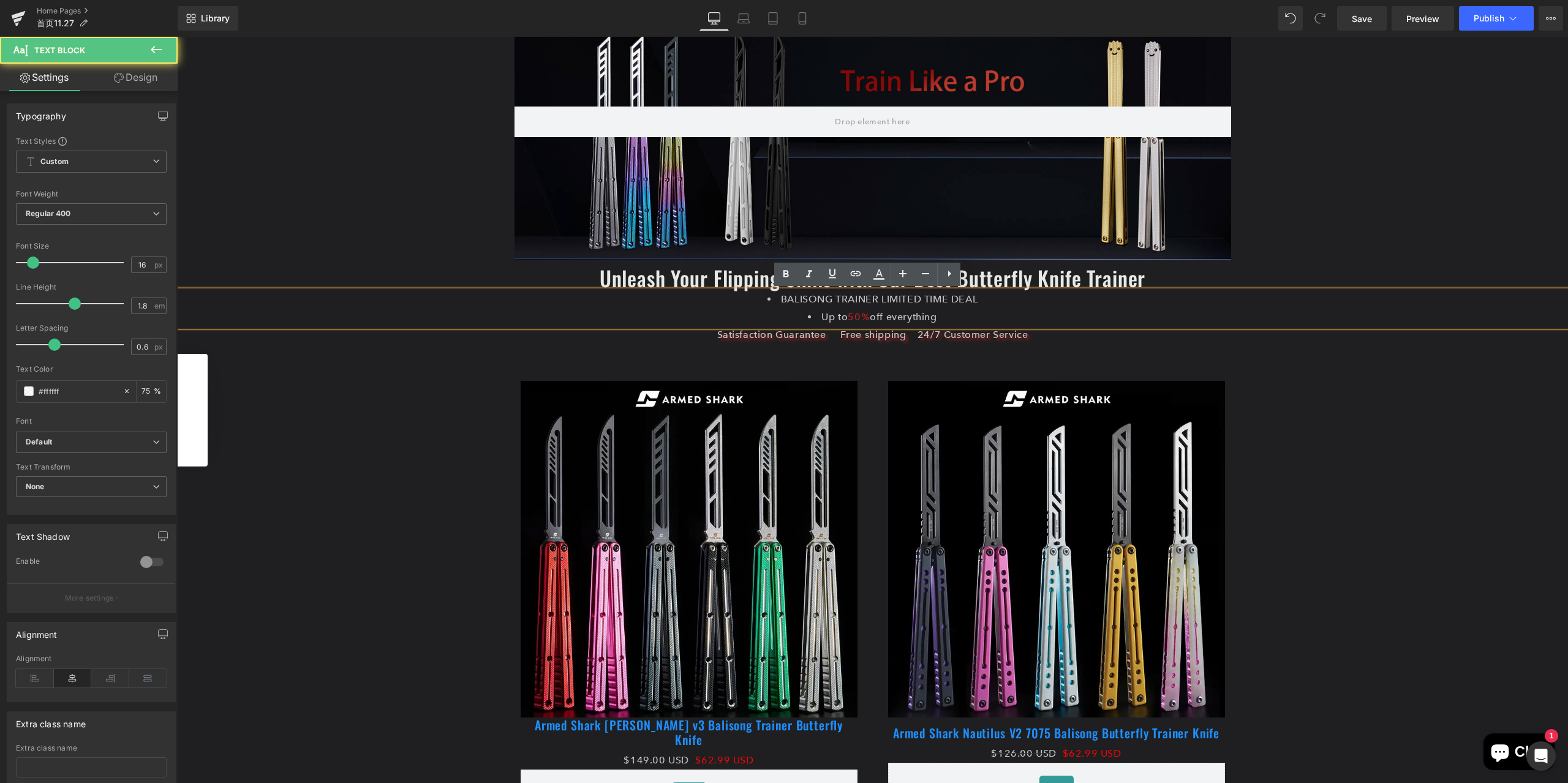
click at [712, 293] on ul "[PERSON_NAME] TRAINER LIMITED TIME DEAL Up to 50% off everything" at bounding box center [872, 309] width 1391 height 36
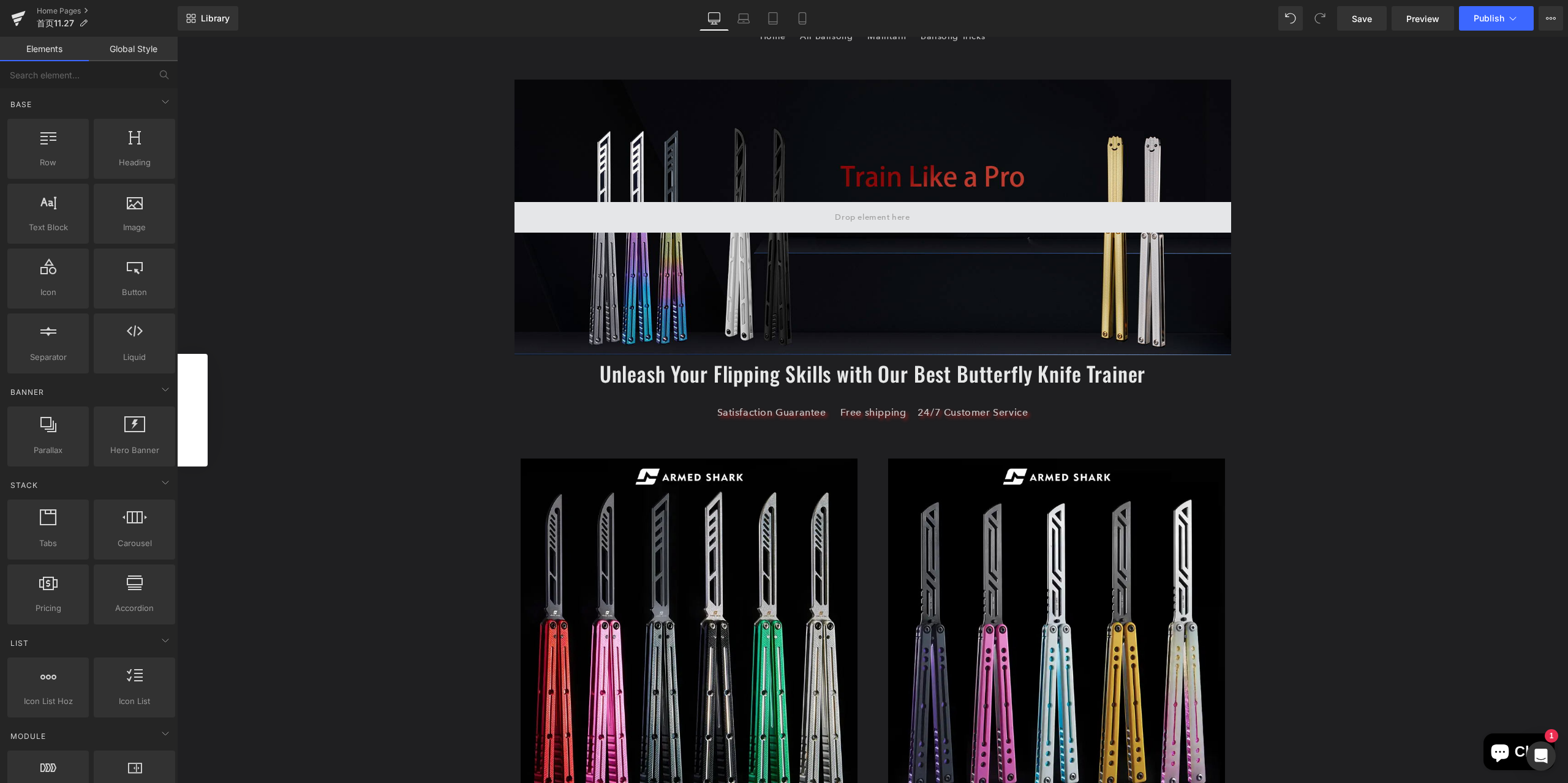
scroll to position [0, 0]
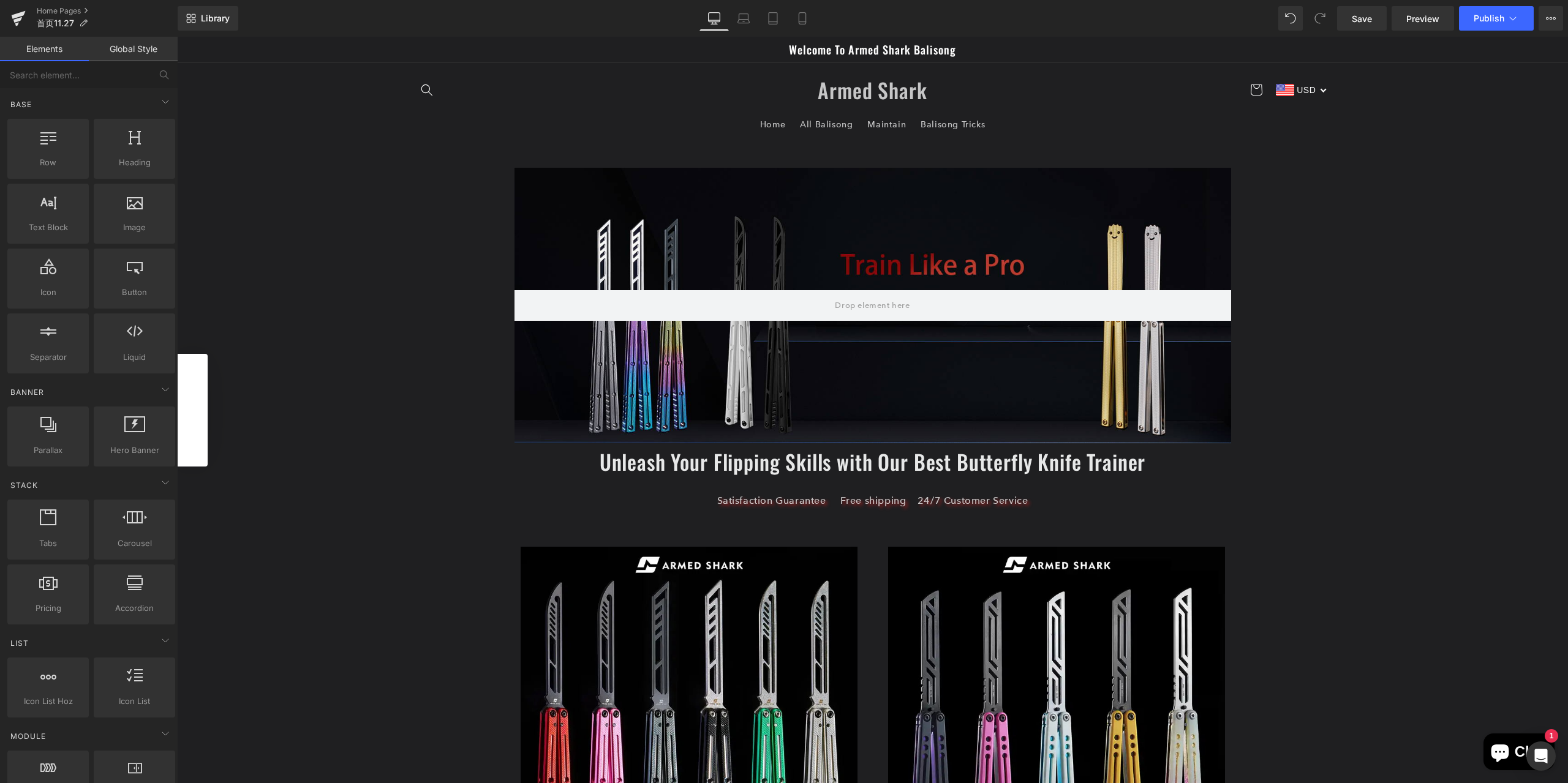
click at [1003, 49] on div "Welcome To Armed Shark Balisong" at bounding box center [872, 49] width 919 height 25
click at [952, 46] on span "Welcome To Armed Shark Balisong" at bounding box center [872, 49] width 168 height 16
click at [956, 49] on span "Welcome To Armed Shark Balisong" at bounding box center [872, 49] width 168 height 16
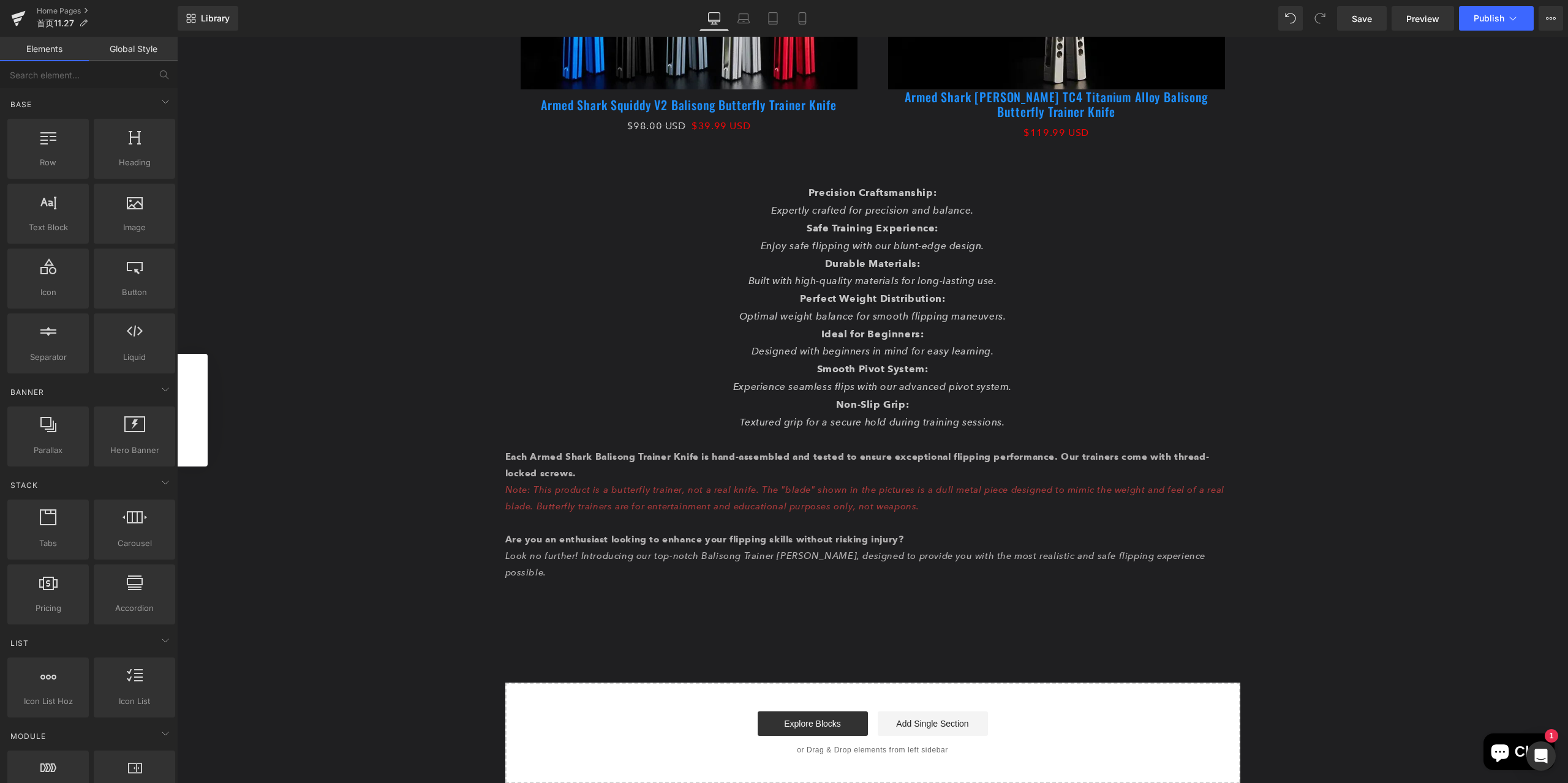
scroll to position [5242, 0]
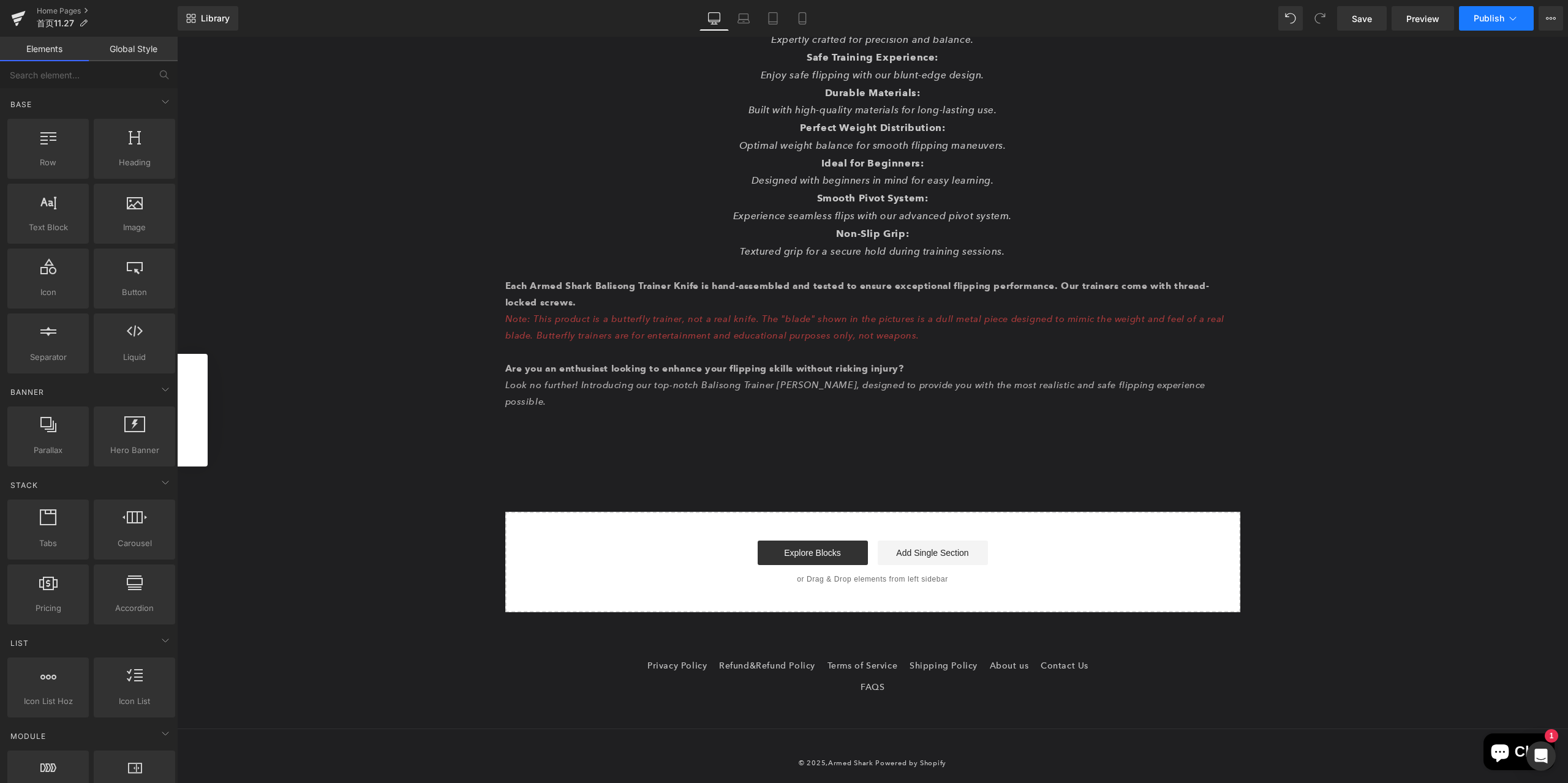
click at [1500, 23] on span "Publish" at bounding box center [1490, 18] width 31 height 10
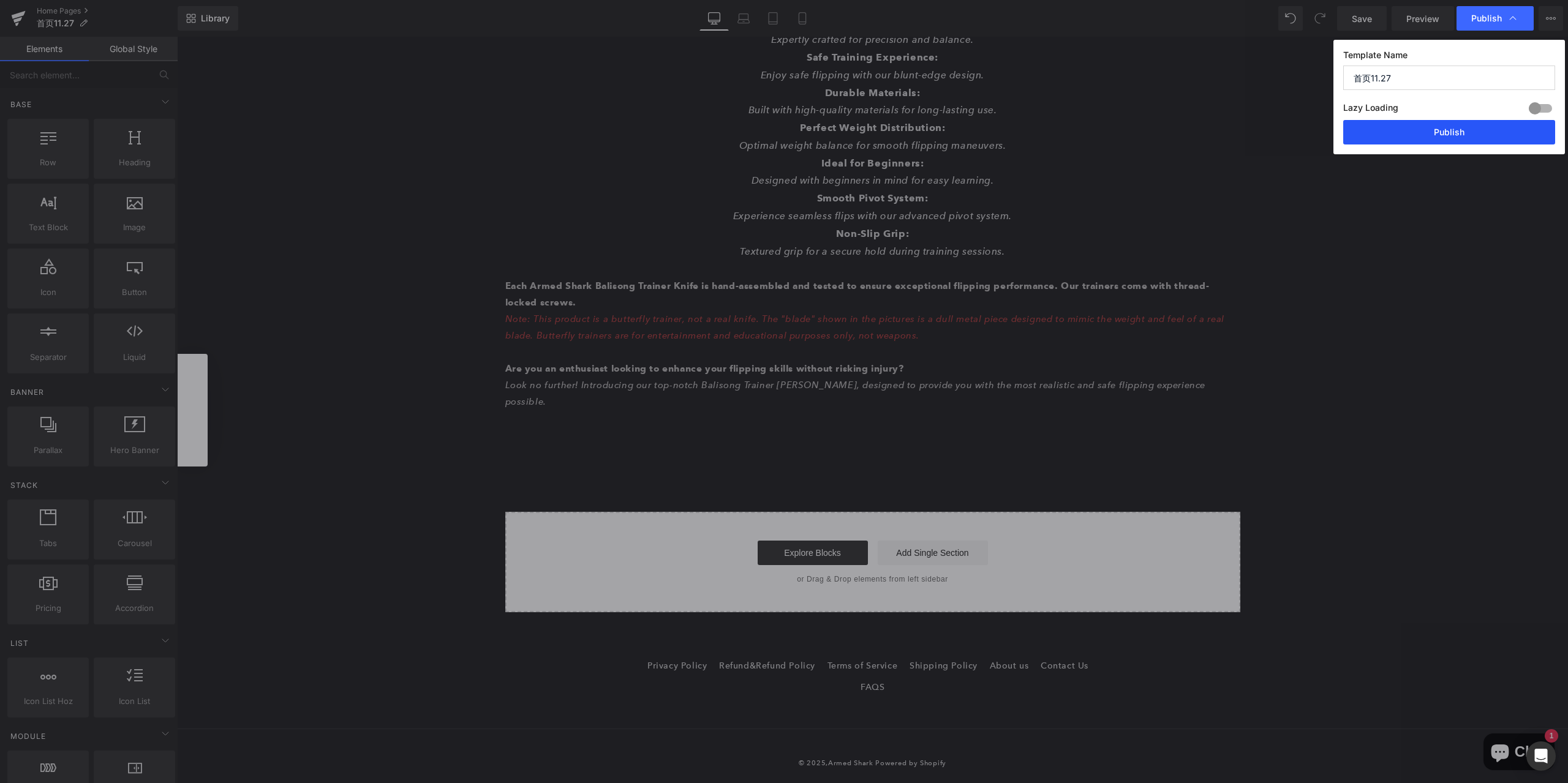
click at [1476, 133] on button "Publish" at bounding box center [1449, 132] width 212 height 25
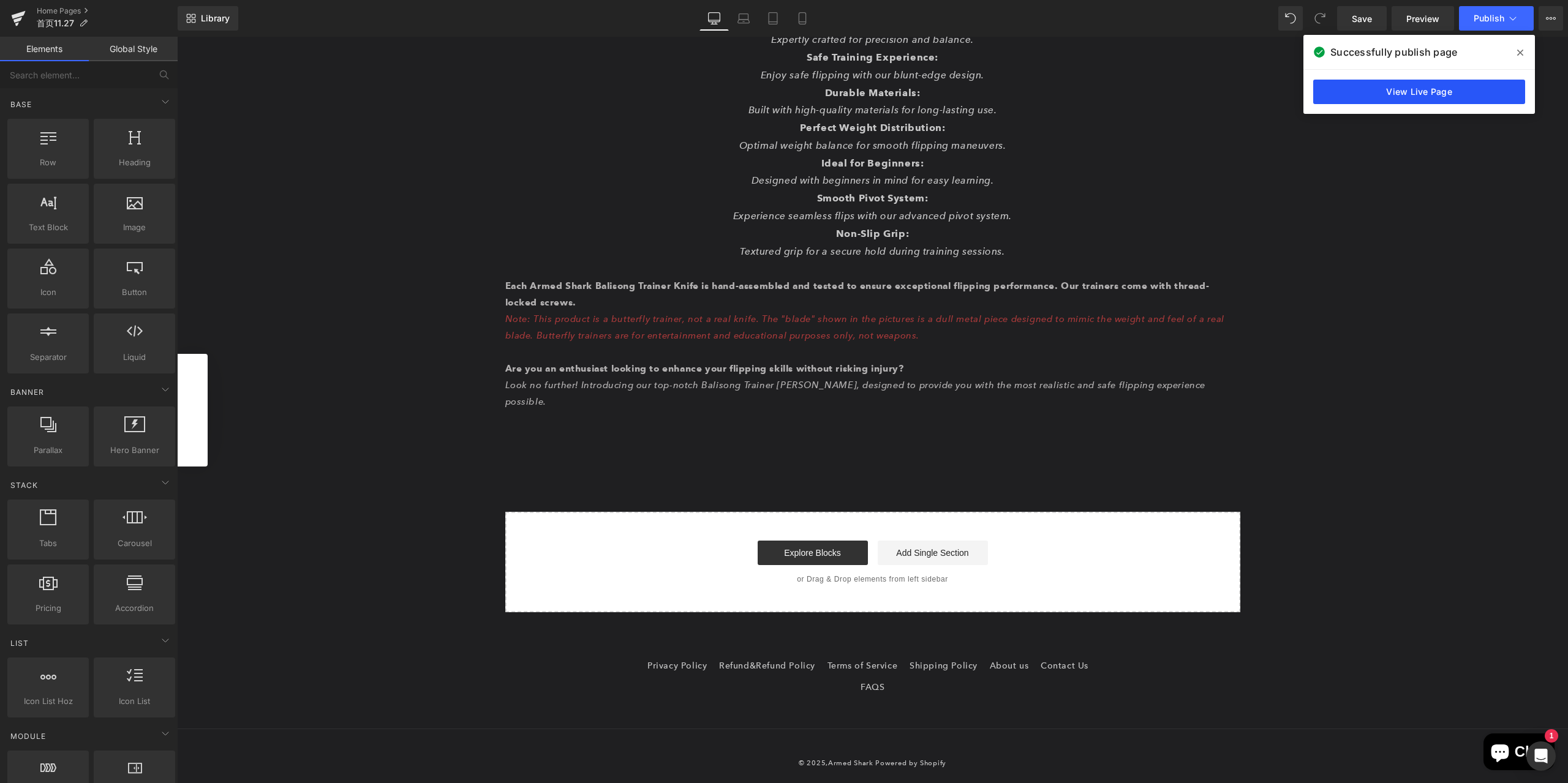
click at [1351, 87] on link "View Live Page" at bounding box center [1419, 91] width 212 height 25
